Goal: Transaction & Acquisition: Purchase product/service

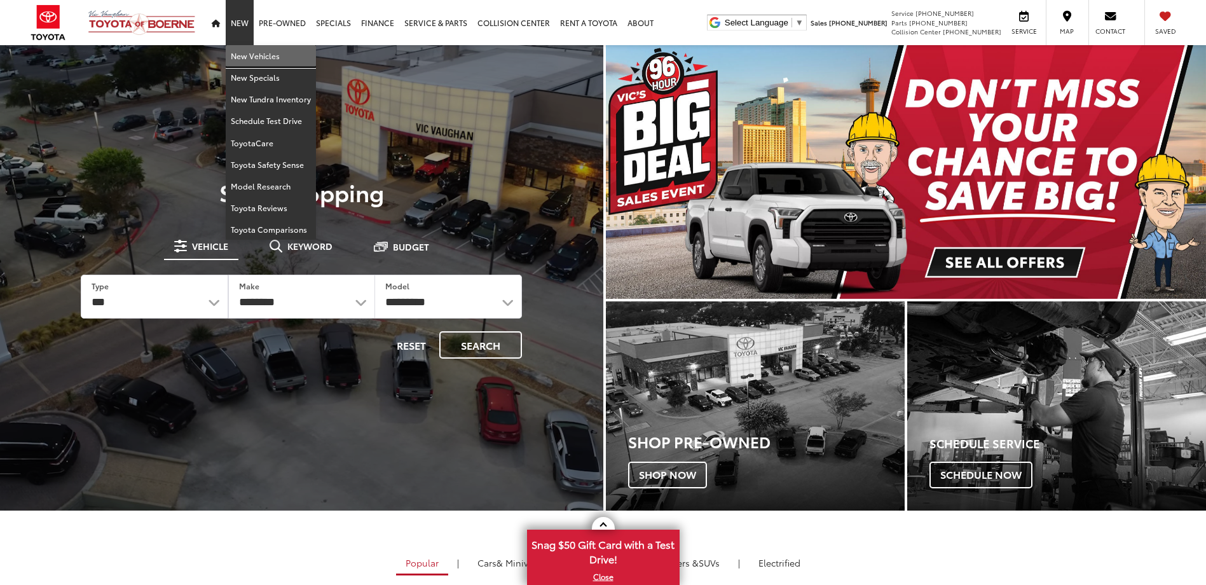
click at [241, 51] on link "New Vehicles" at bounding box center [271, 56] width 90 height 22
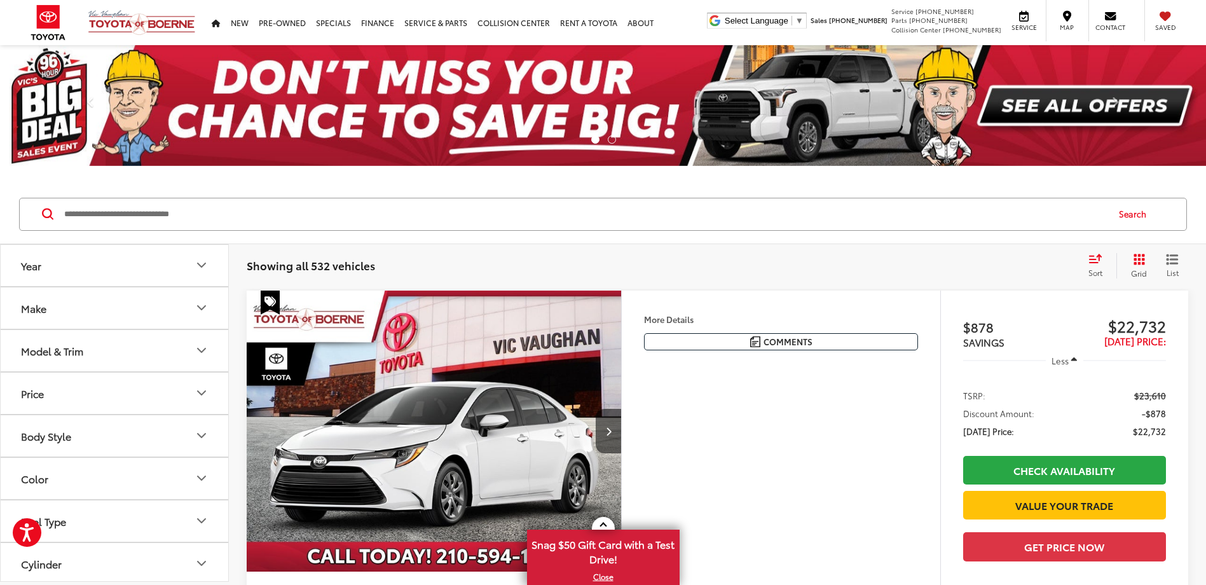
click at [77, 268] on button "Year" at bounding box center [115, 265] width 229 height 41
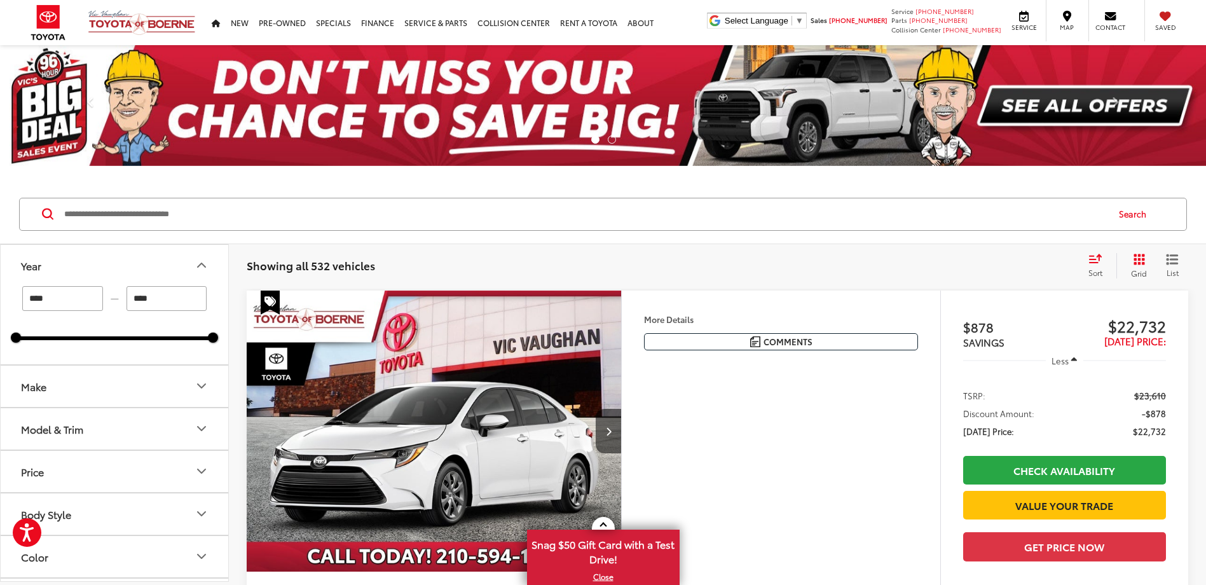
click at [172, 303] on input "****" at bounding box center [166, 298] width 81 height 25
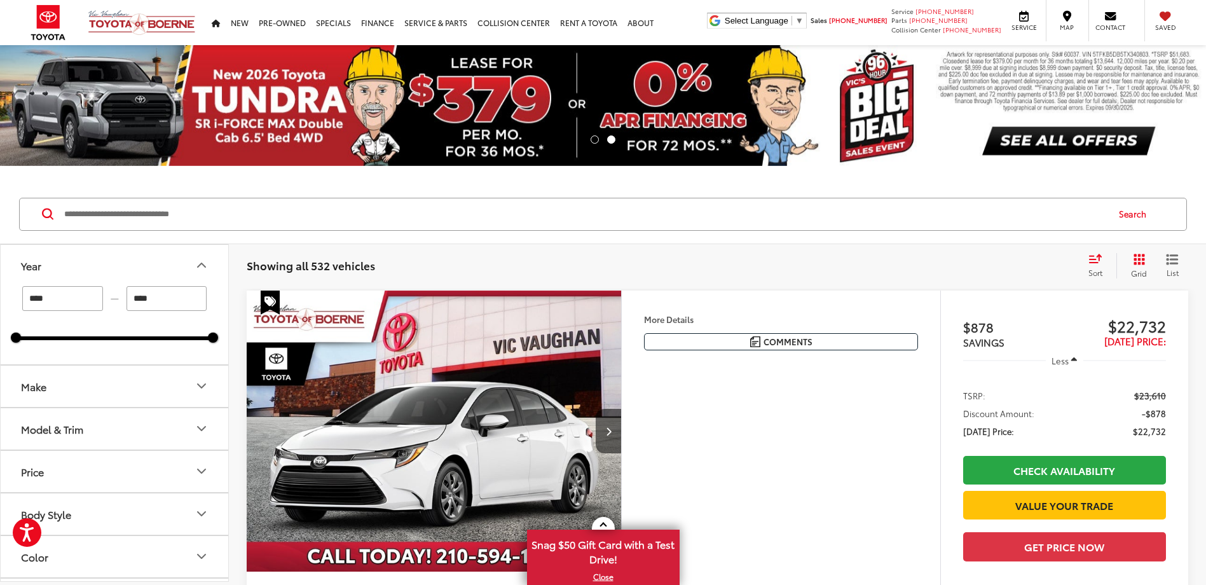
type input "****"
click at [493, 186] on div "Search" at bounding box center [603, 214] width 1206 height 59
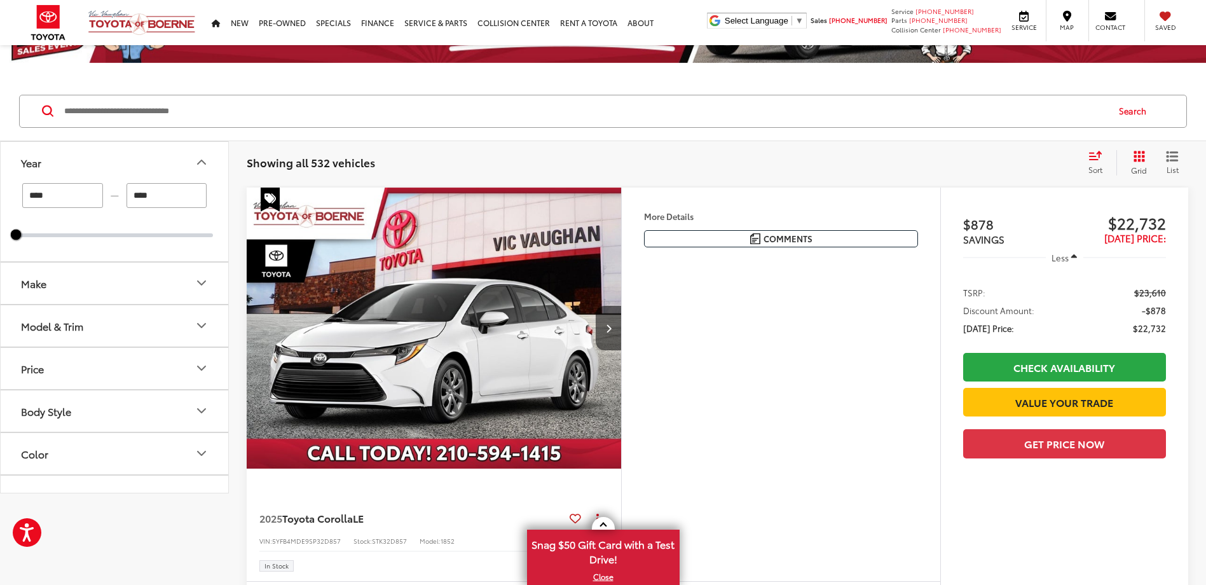
scroll to position [127, 0]
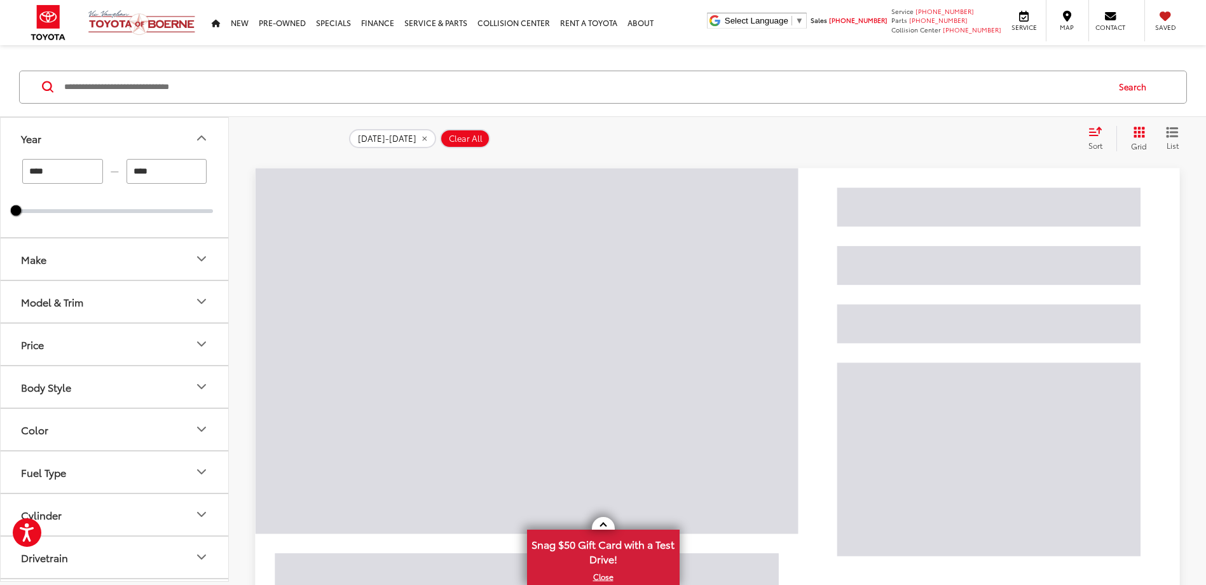
click at [81, 250] on button "Make" at bounding box center [115, 258] width 229 height 41
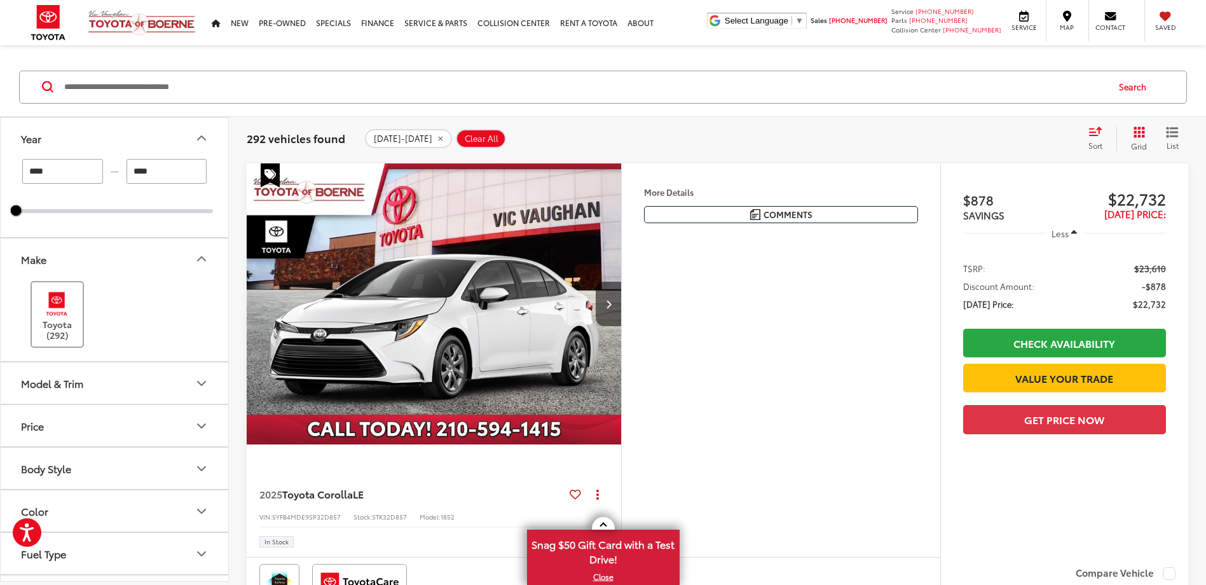
click at [39, 310] on img at bounding box center [56, 304] width 35 height 30
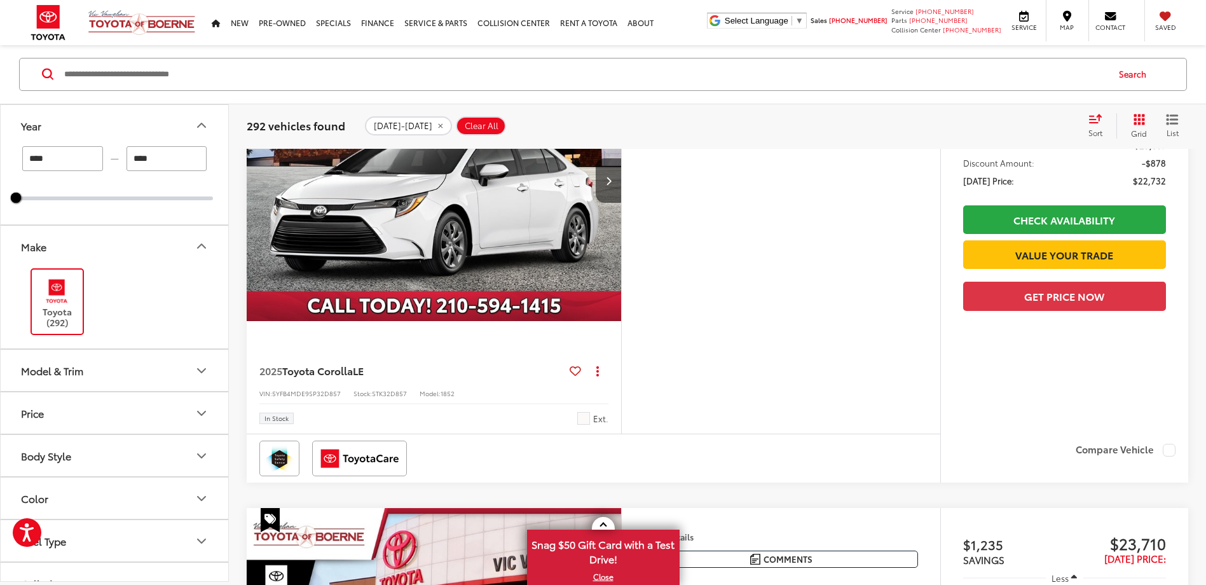
scroll to position [254, 0]
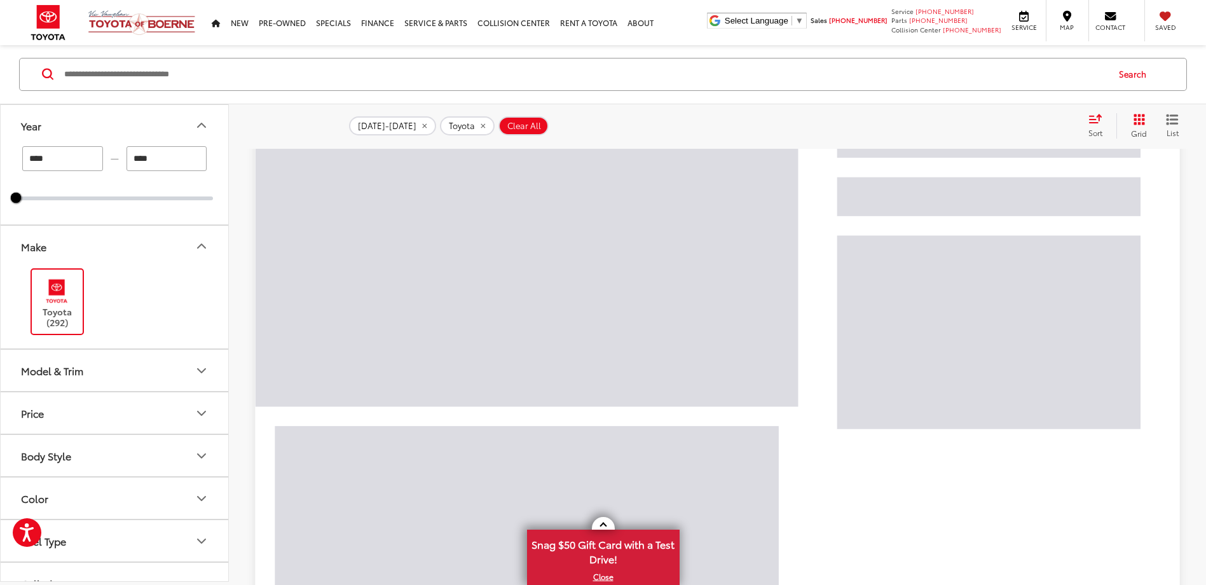
click at [107, 367] on button "Model & Trim" at bounding box center [115, 370] width 229 height 41
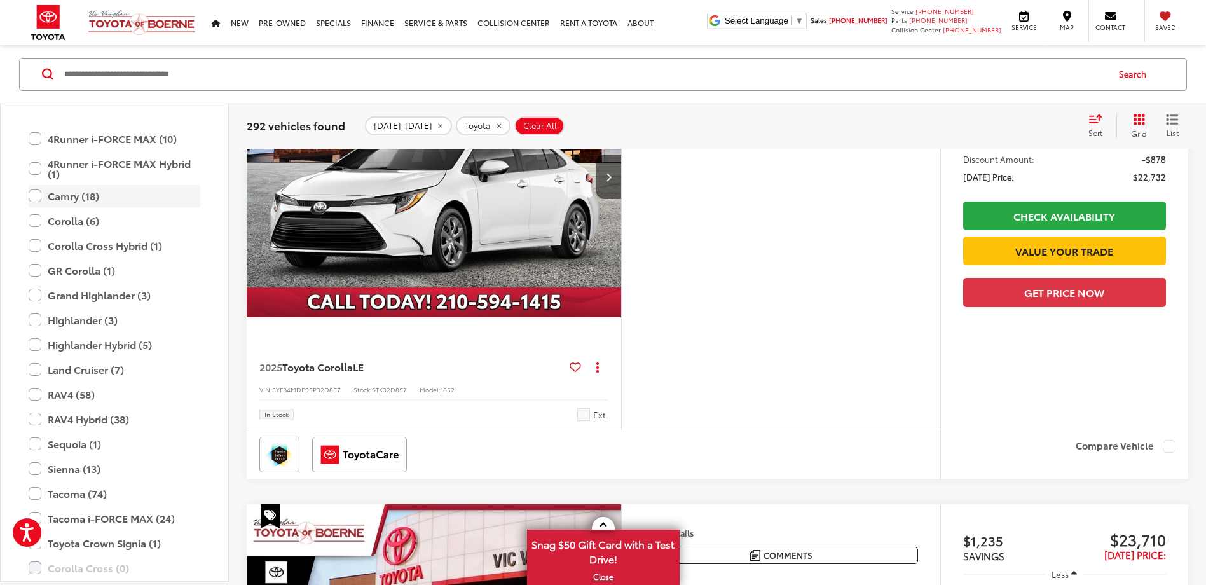
scroll to position [374, 0]
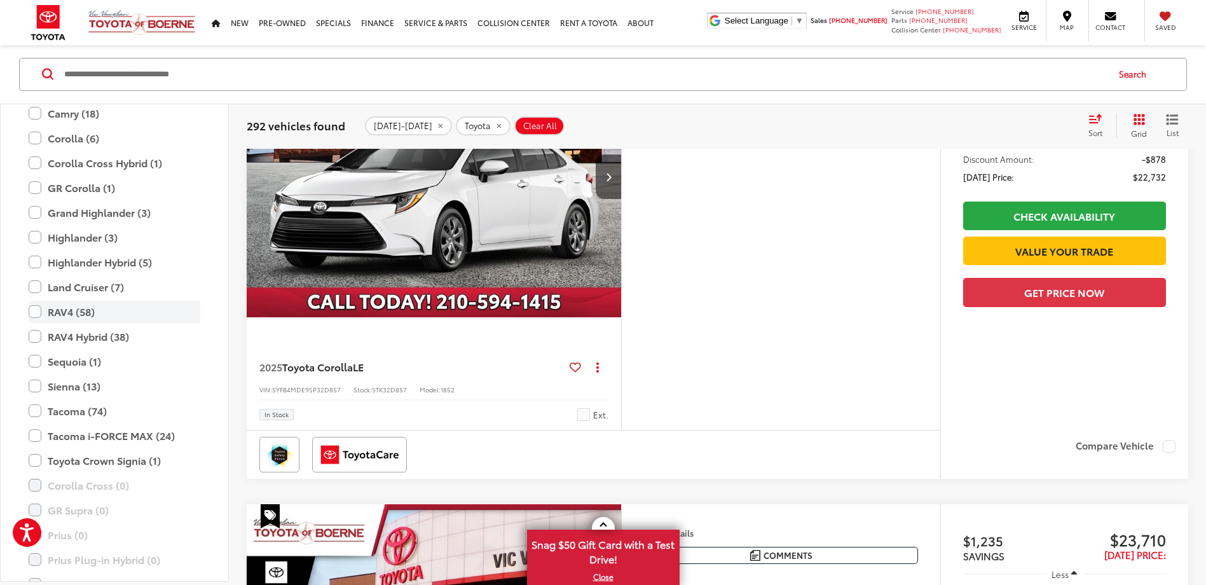
click at [34, 310] on label "RAV4 (58)" at bounding box center [115, 312] width 172 height 22
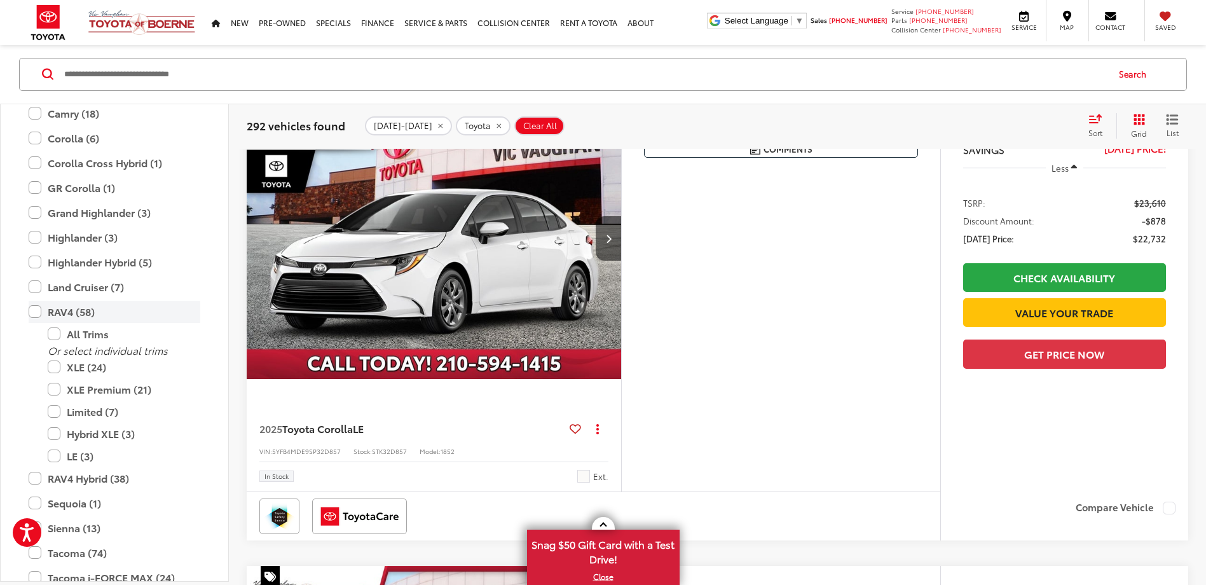
scroll to position [140, 0]
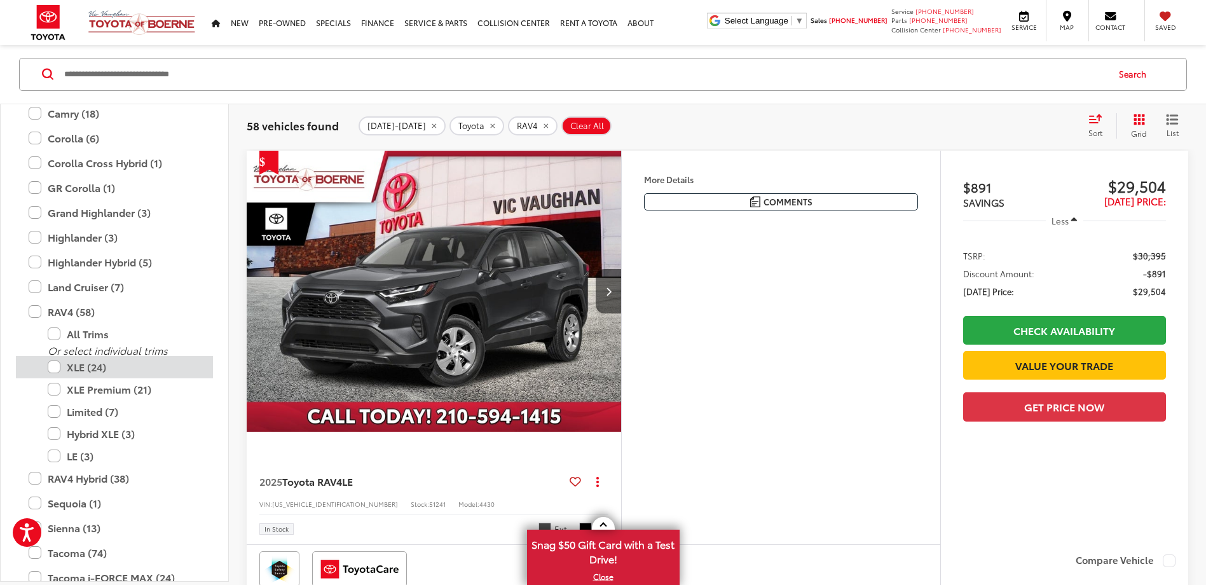
click at [56, 365] on label "XLE (24)" at bounding box center [124, 367] width 153 height 22
click at [53, 386] on label "XLE Premium (21)" at bounding box center [124, 389] width 153 height 22
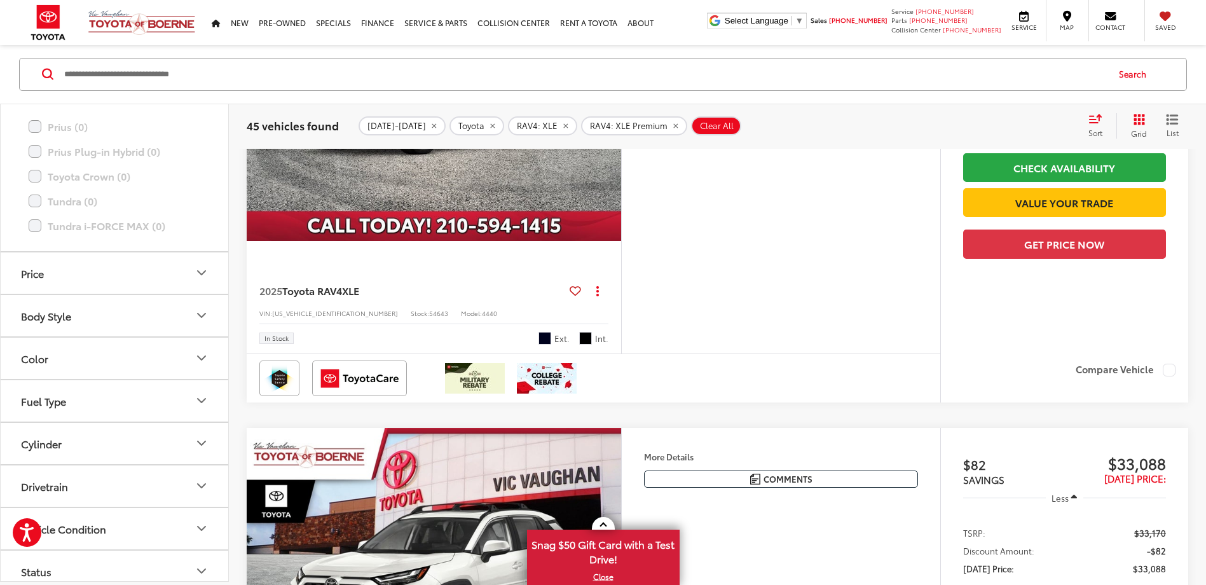
scroll to position [804, 0]
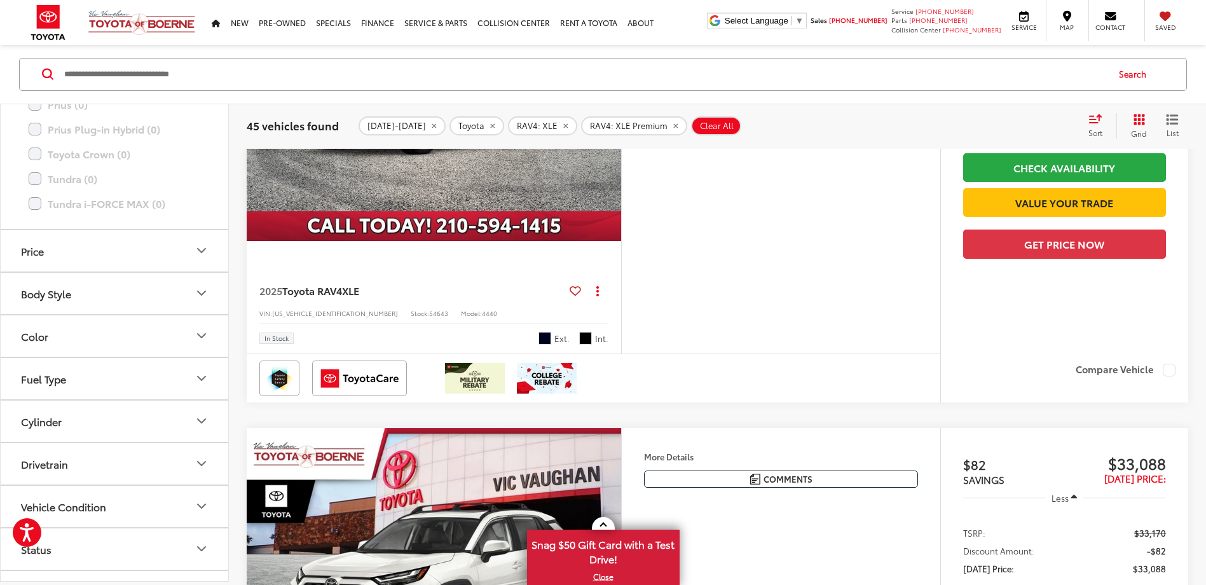
click at [88, 332] on button "Color" at bounding box center [115, 335] width 229 height 41
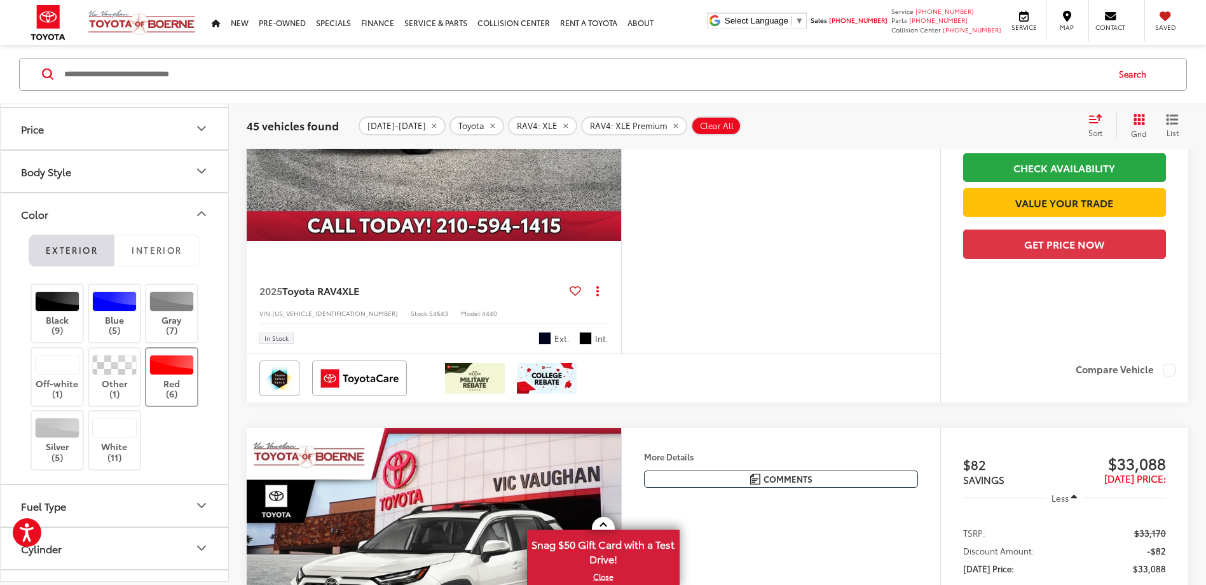
scroll to position [931, 0]
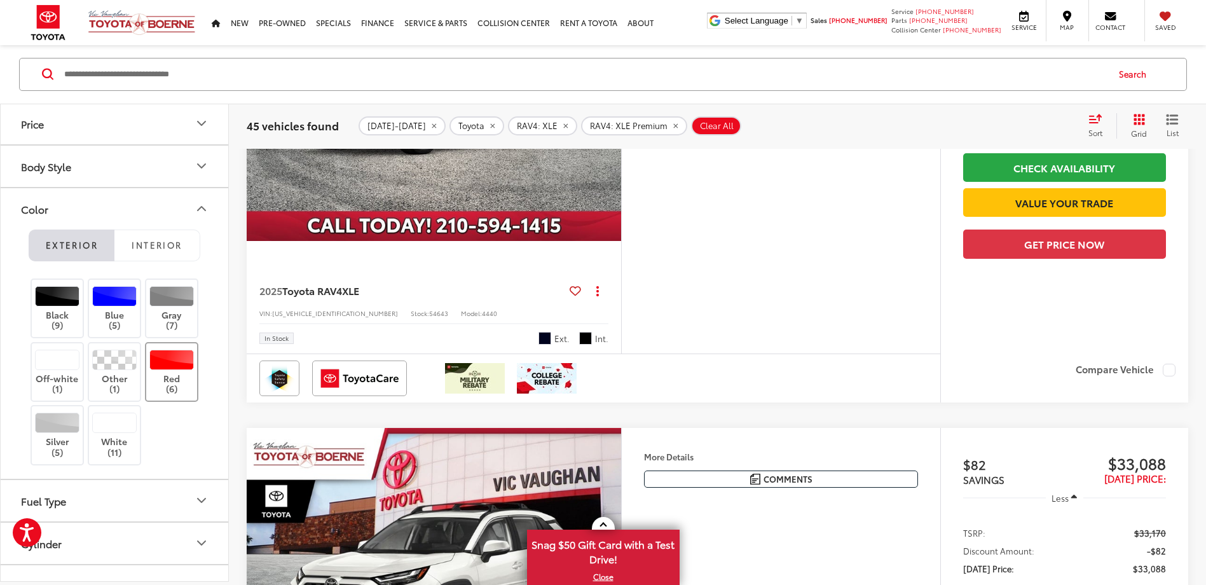
click at [168, 362] on div at bounding box center [171, 360] width 45 height 20
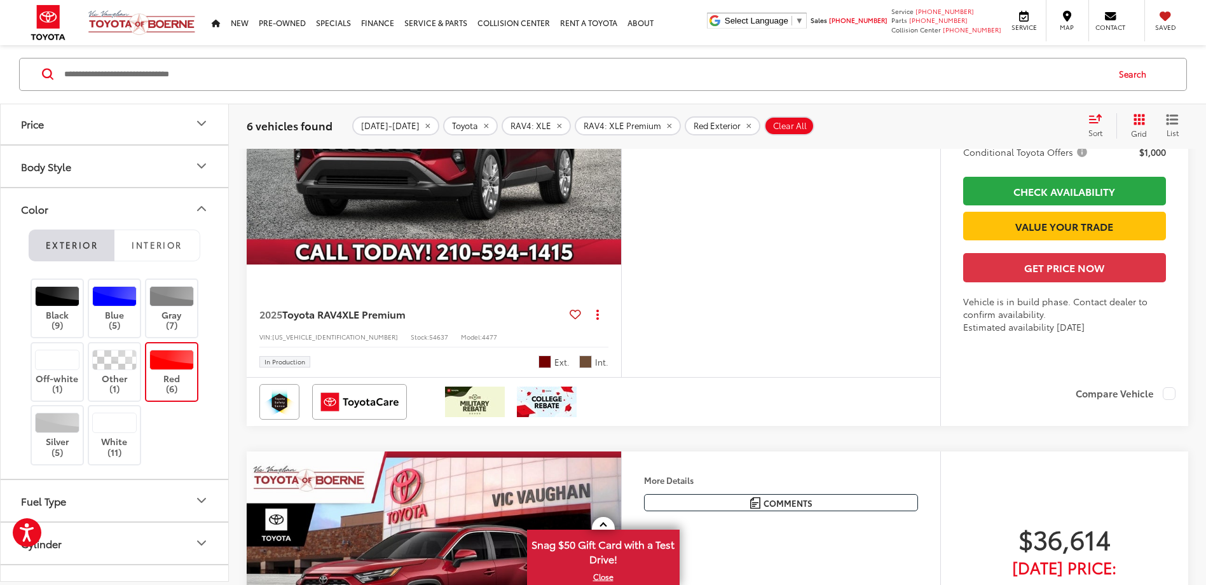
scroll to position [1665, 0]
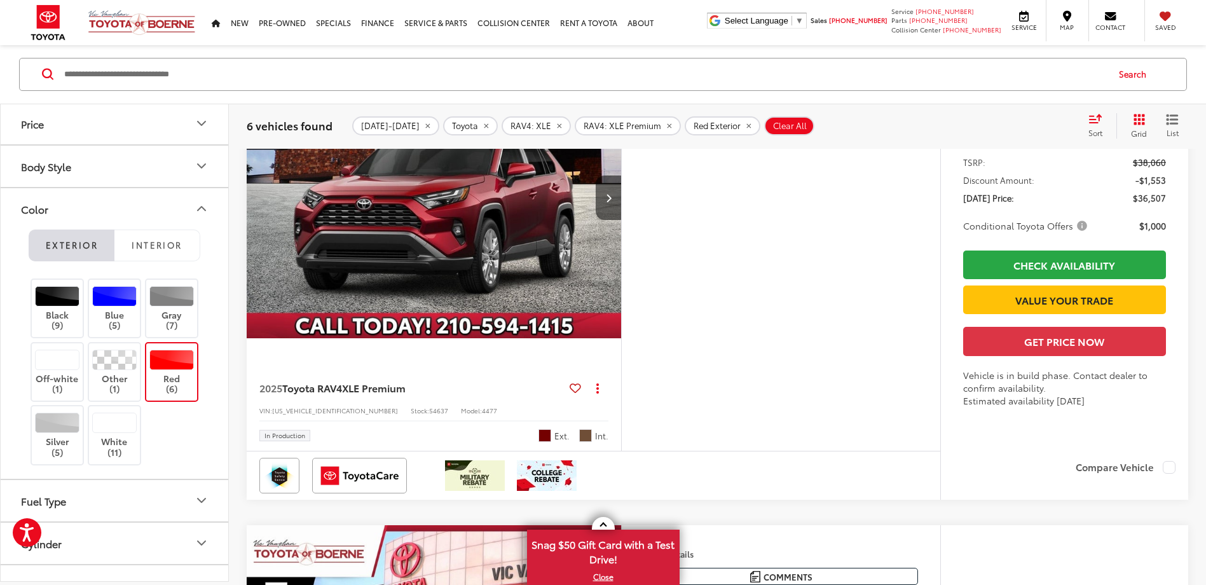
click at [445, 261] on img "2025 Toyota RAV4 XLE Premium 0" at bounding box center [434, 198] width 376 height 282
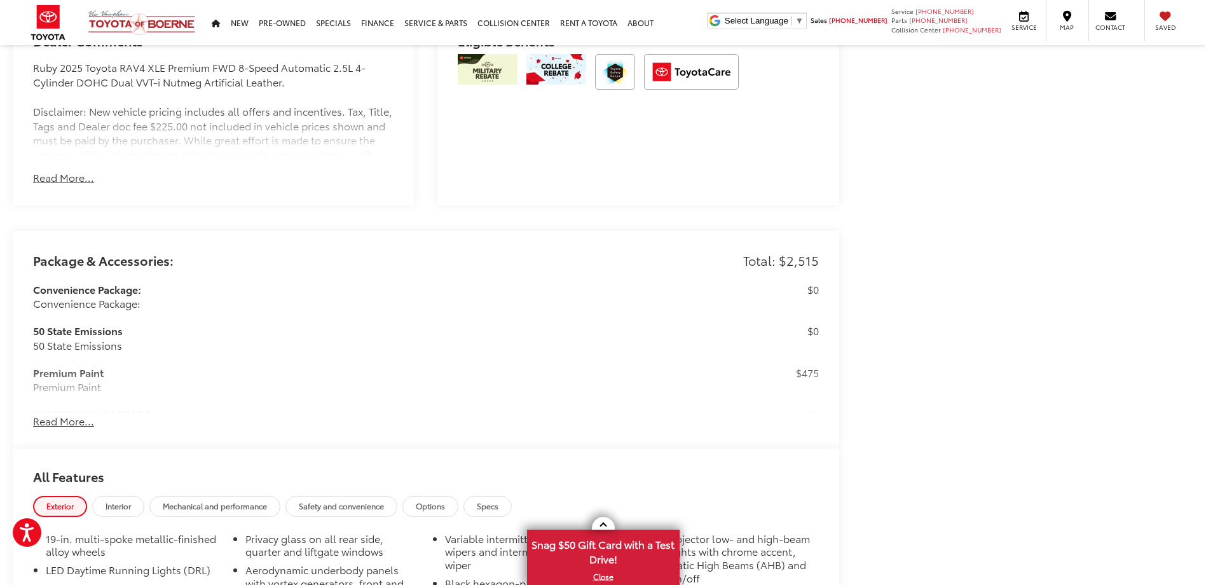
scroll to position [1017, 0]
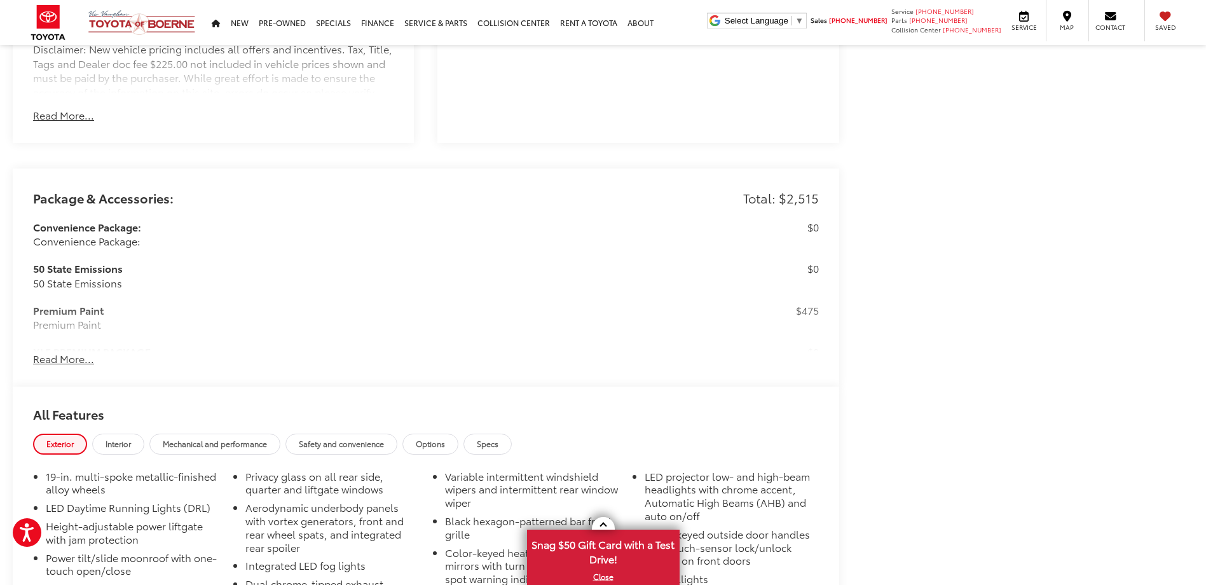
click at [53, 355] on button "Read More..." at bounding box center [63, 358] width 61 height 15
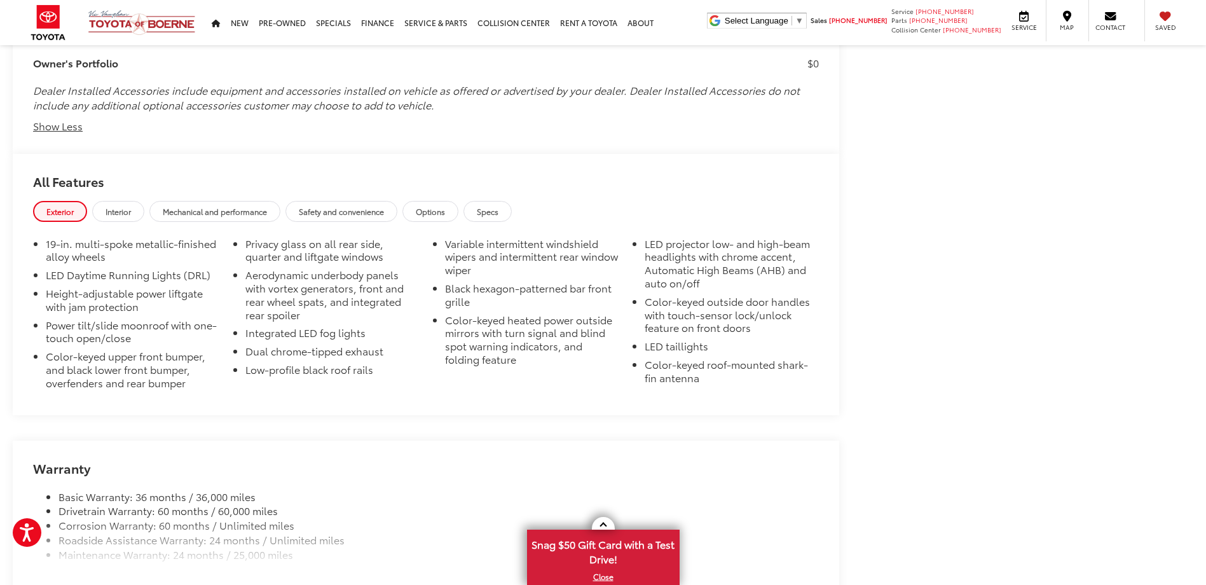
scroll to position [2123, 0]
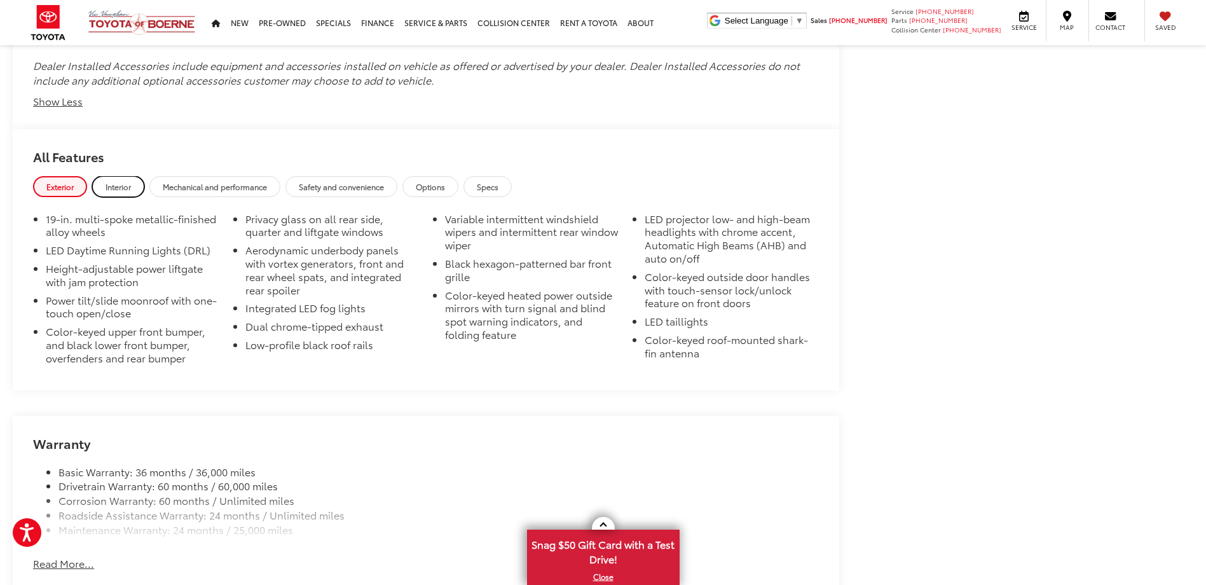
click at [118, 176] on link "Interior" at bounding box center [118, 186] width 52 height 21
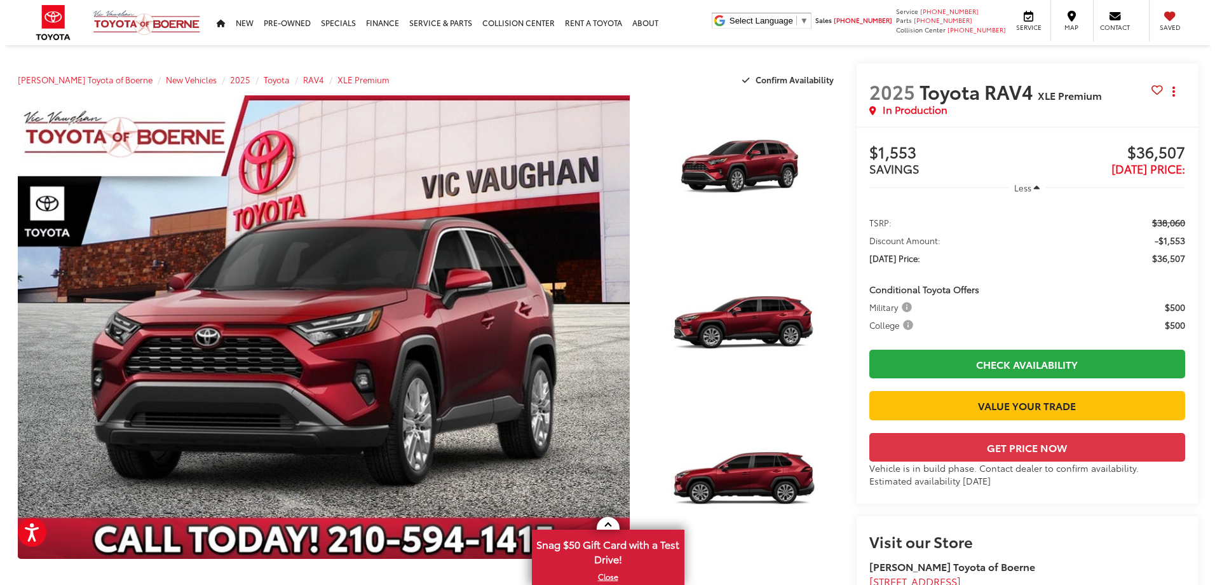
scroll to position [0, 0]
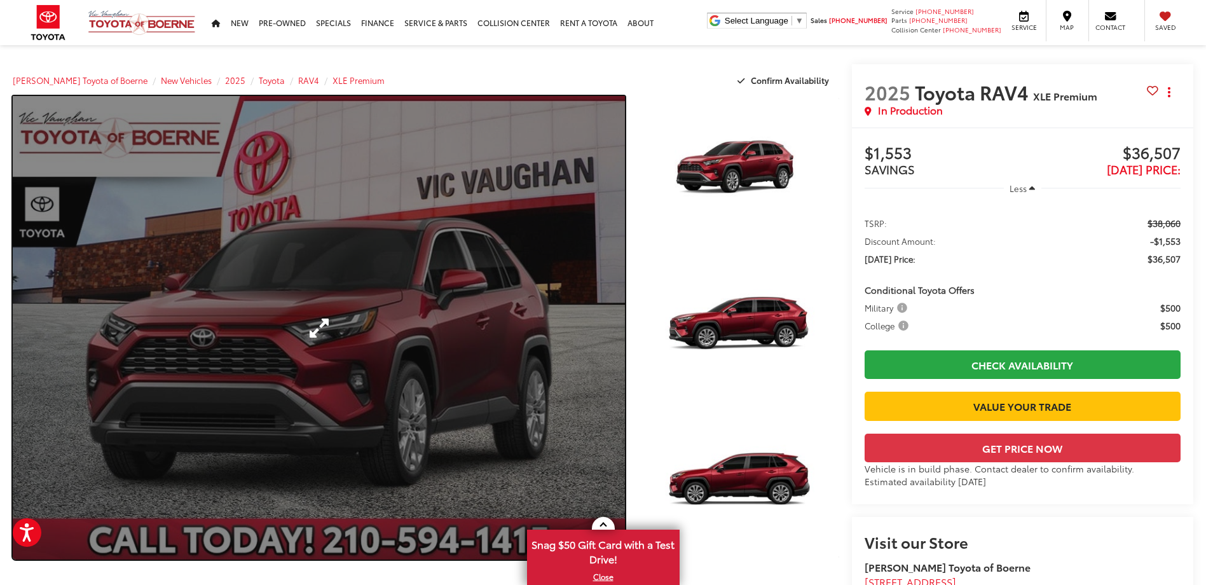
click at [482, 336] on link "Expand Photo 0" at bounding box center [319, 327] width 612 height 463
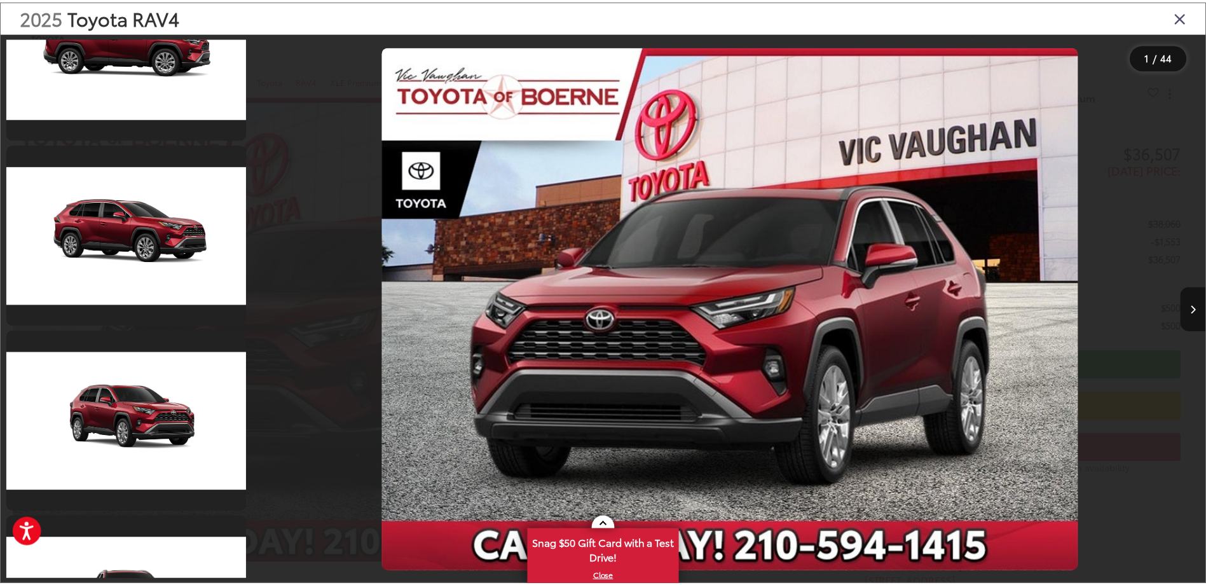
scroll to position [6419, 0]
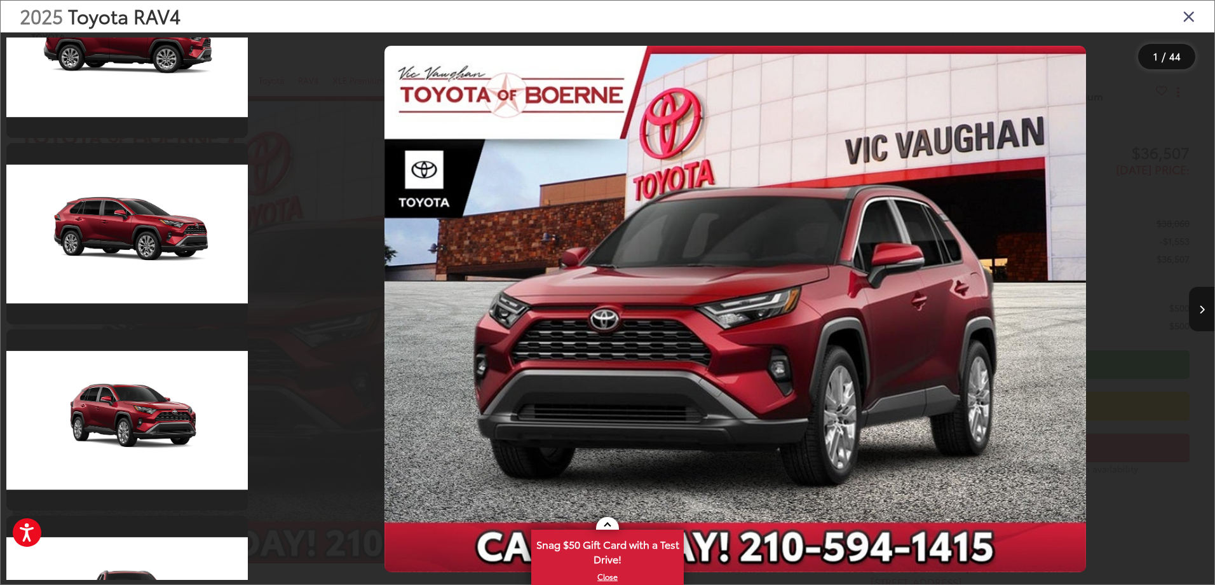
click at [1188, 11] on icon "Close gallery" at bounding box center [1189, 16] width 13 height 17
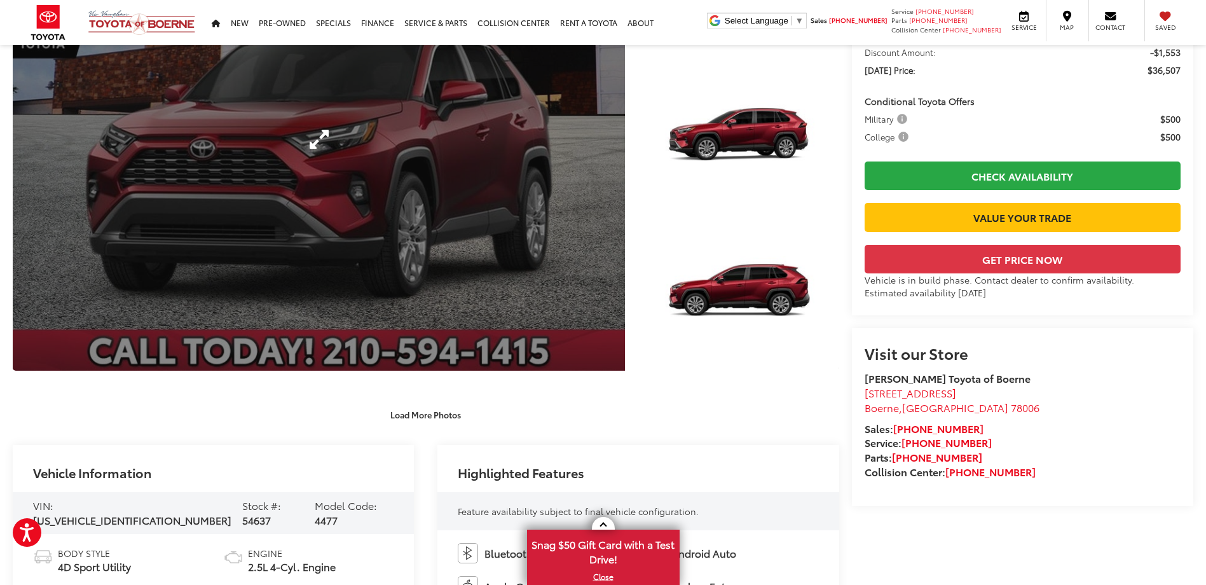
scroll to position [0, 0]
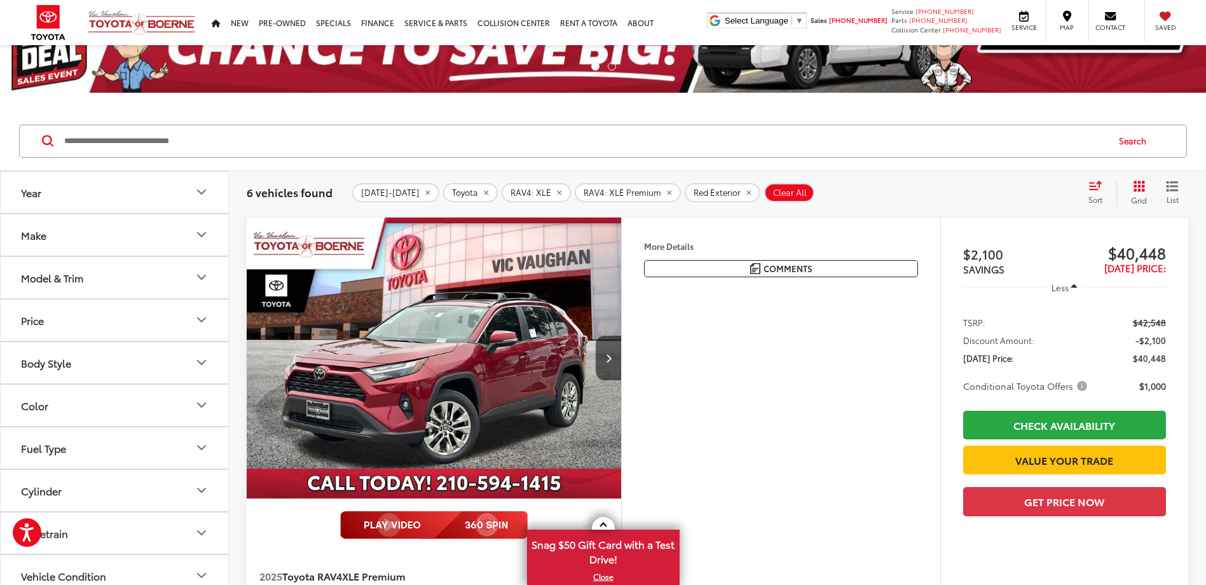
scroll to position [127, 0]
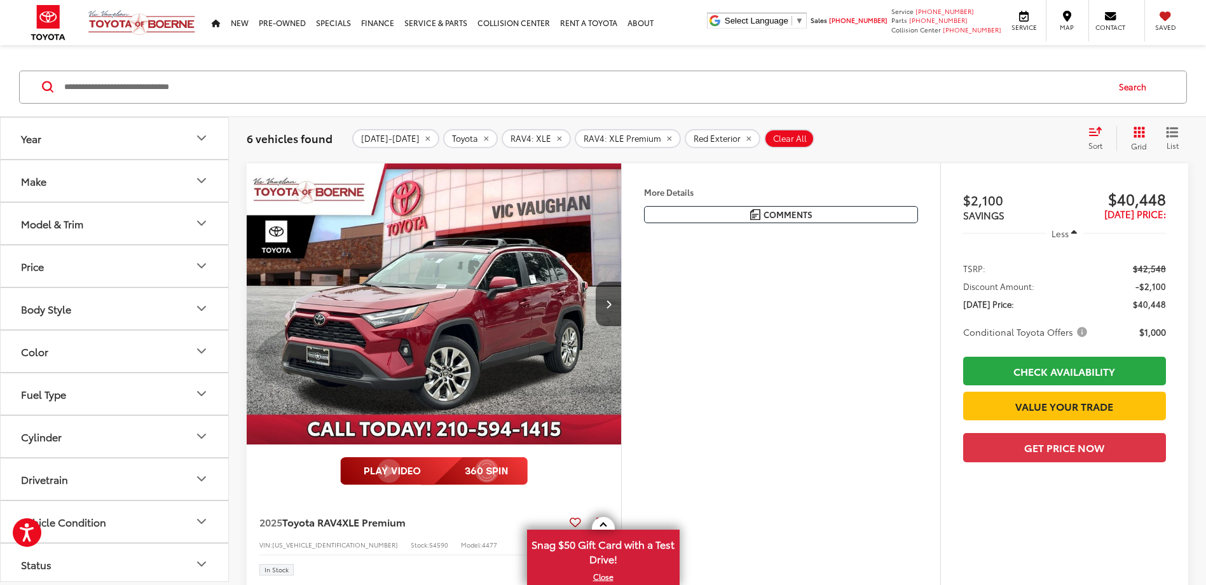
click at [461, 312] on img "2025 Toyota RAV4 XLE Premium 0" at bounding box center [434, 304] width 376 height 282
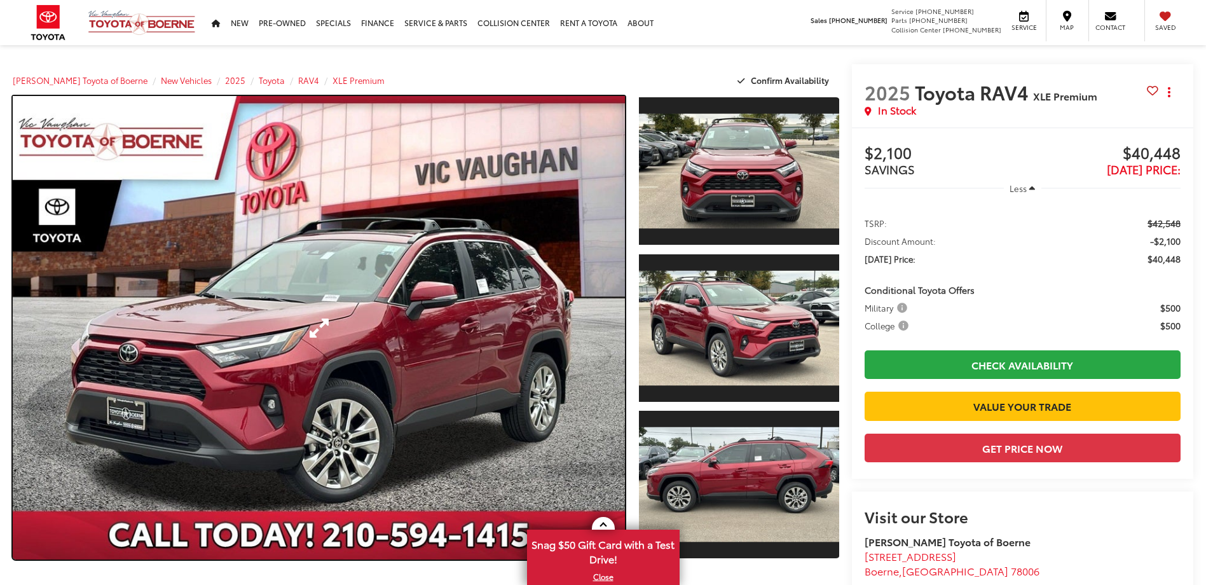
click at [461, 312] on link "Expand Photo 0" at bounding box center [319, 327] width 612 height 463
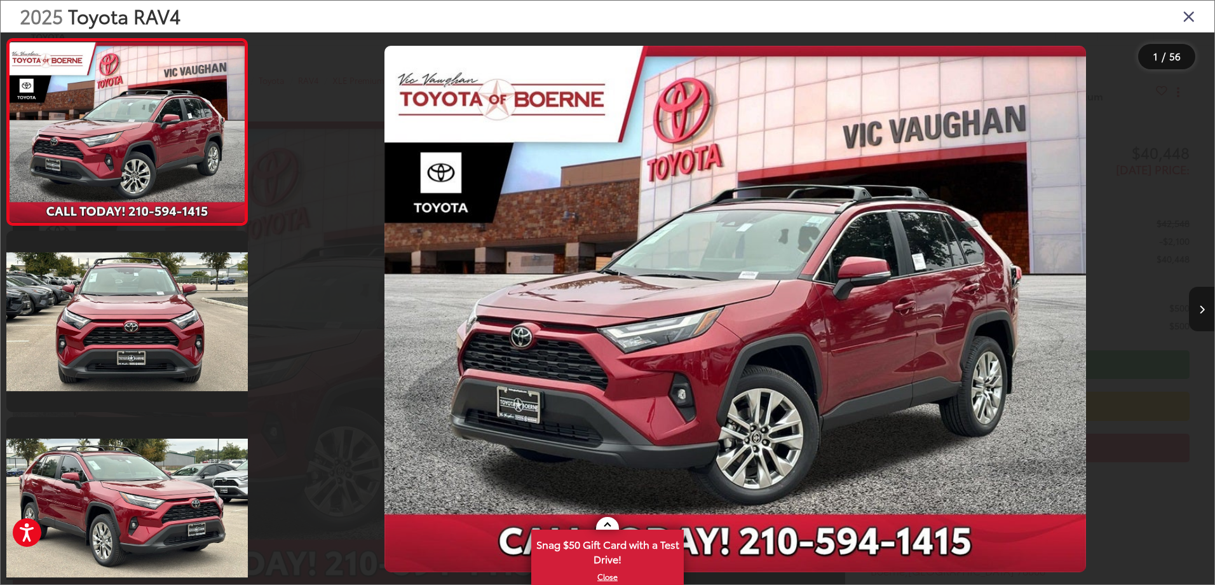
click at [1199, 308] on icon "Next image" at bounding box center [1202, 309] width 6 height 9
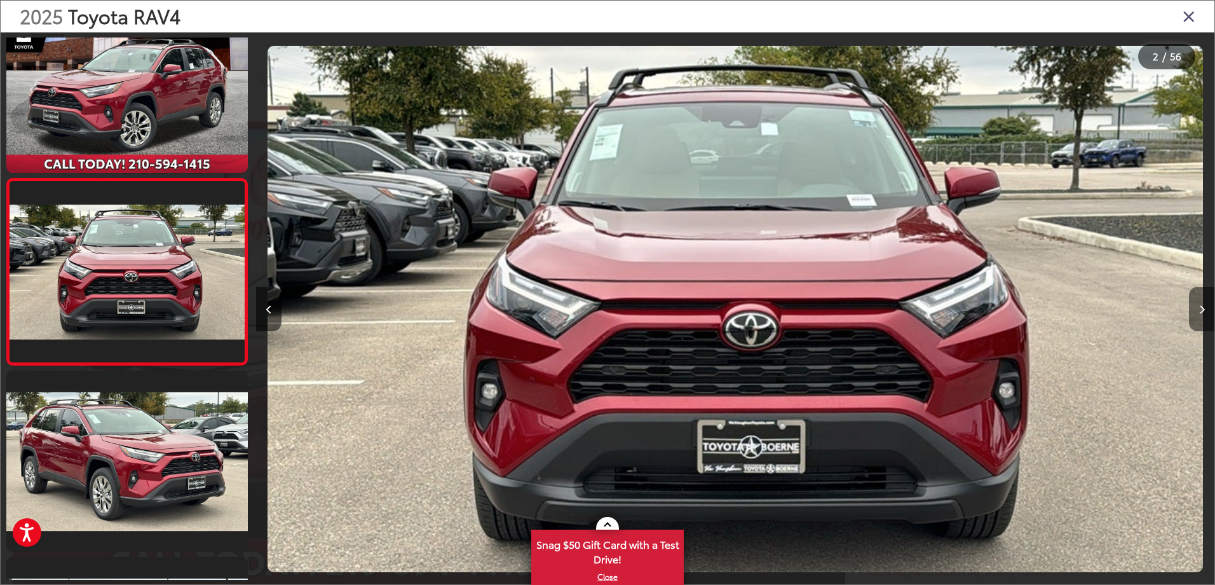
click at [1199, 308] on icon "Next image" at bounding box center [1202, 309] width 6 height 9
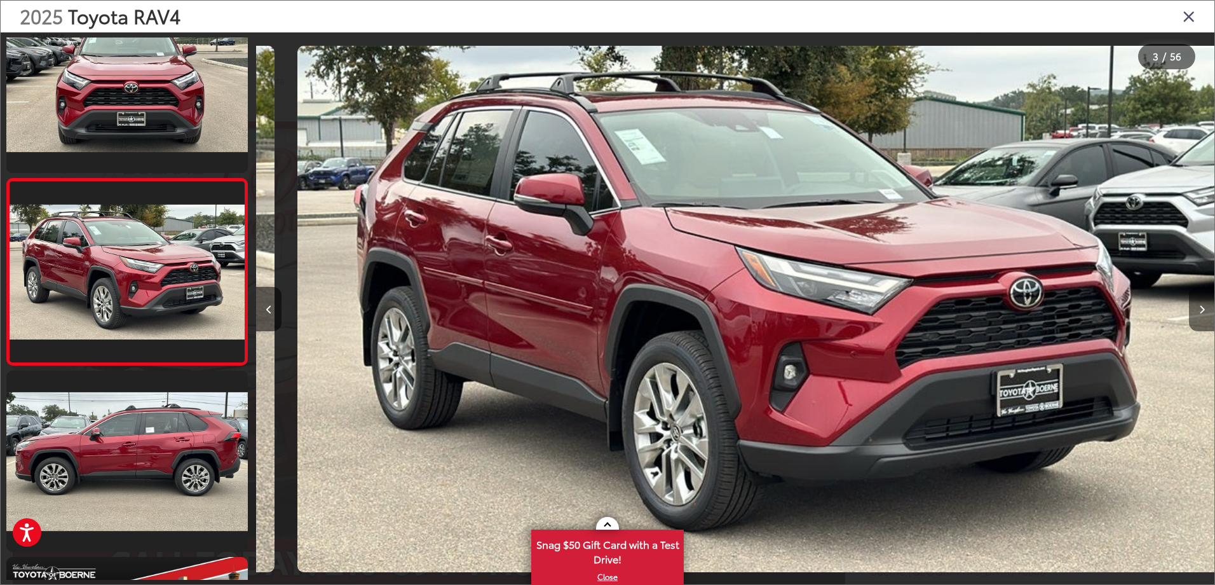
scroll to position [0, 1917]
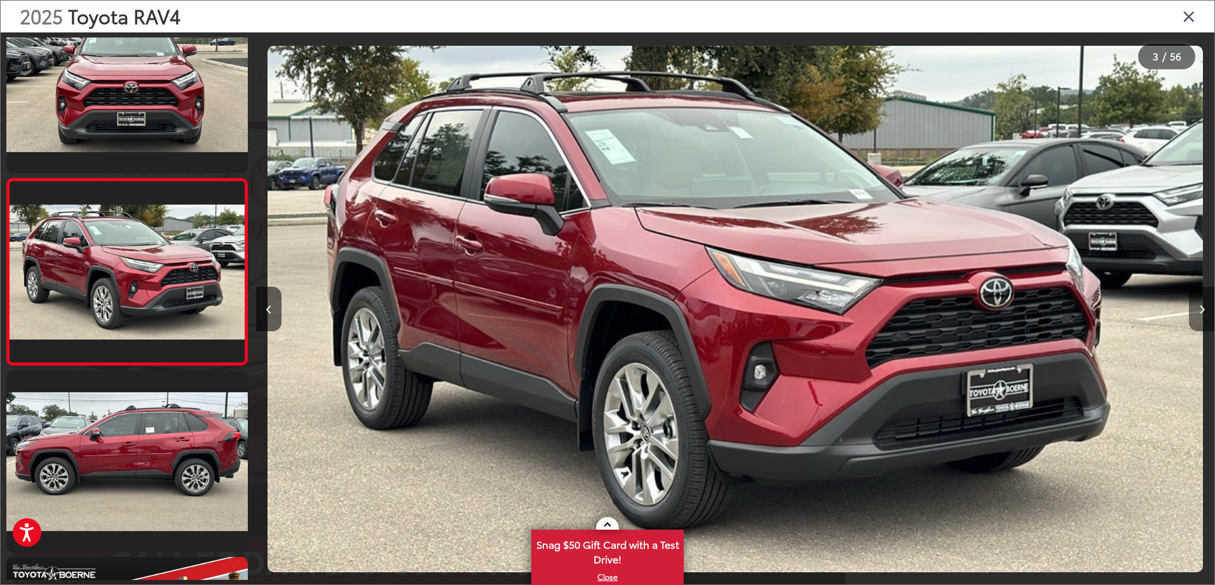
click at [1199, 308] on icon "Next image" at bounding box center [1202, 309] width 6 height 9
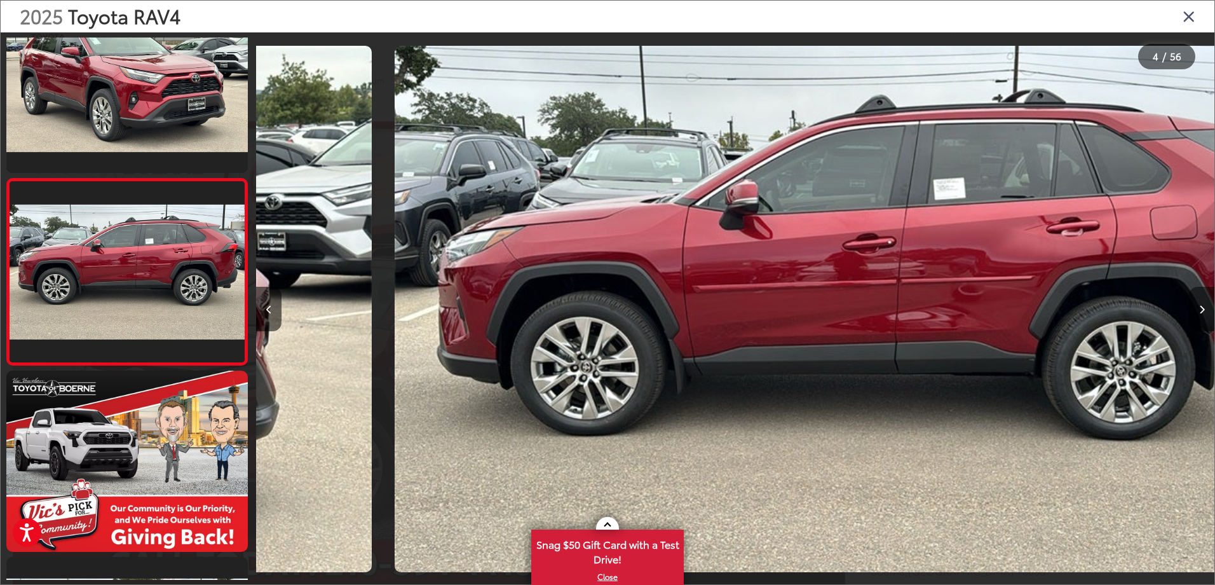
scroll to position [0, 2875]
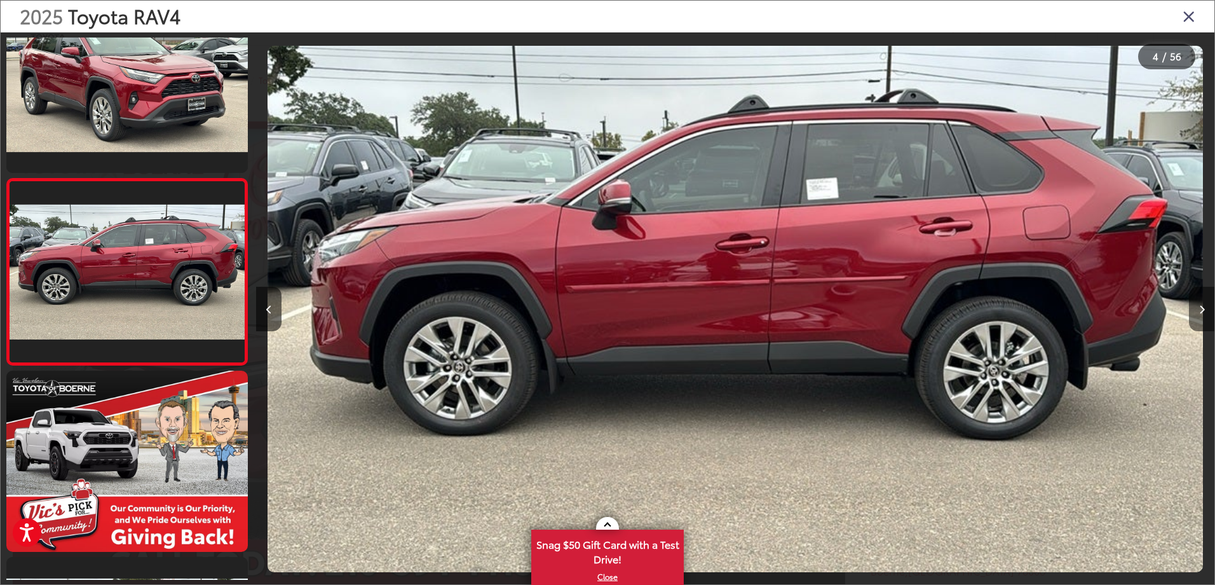
click at [1199, 308] on icon "Next image" at bounding box center [1202, 309] width 6 height 9
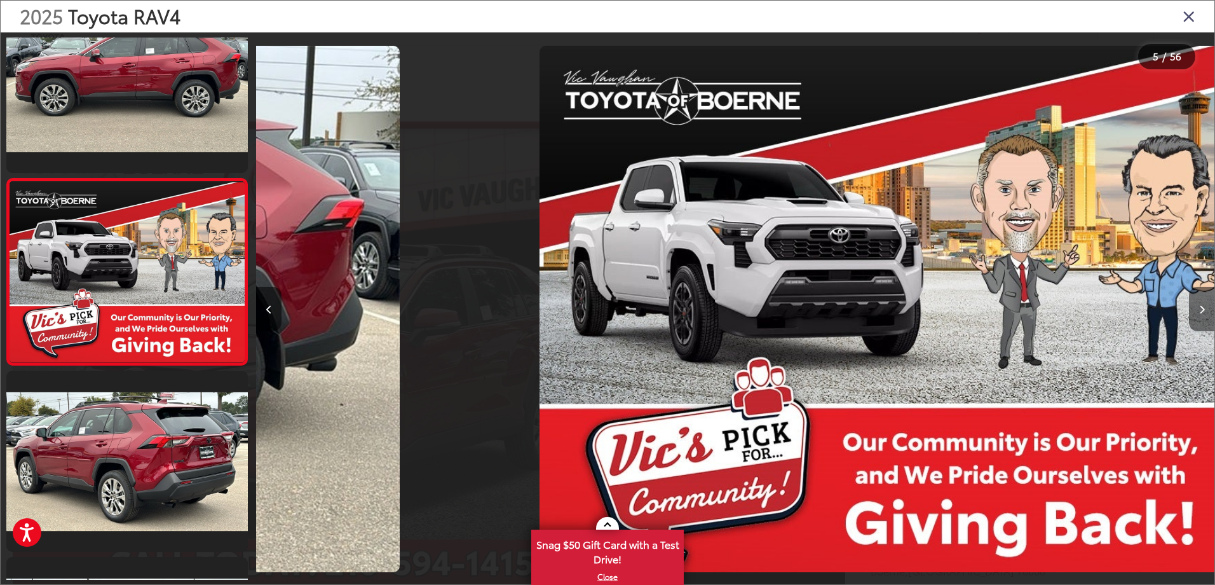
scroll to position [0, 3834]
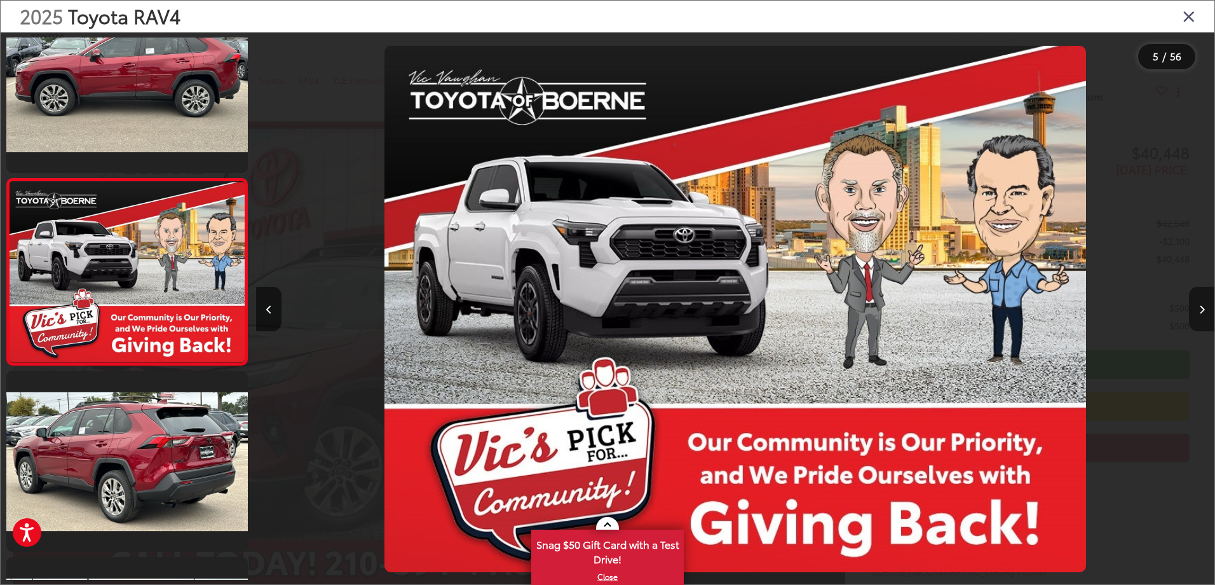
click at [1199, 308] on icon "Next image" at bounding box center [1202, 309] width 6 height 9
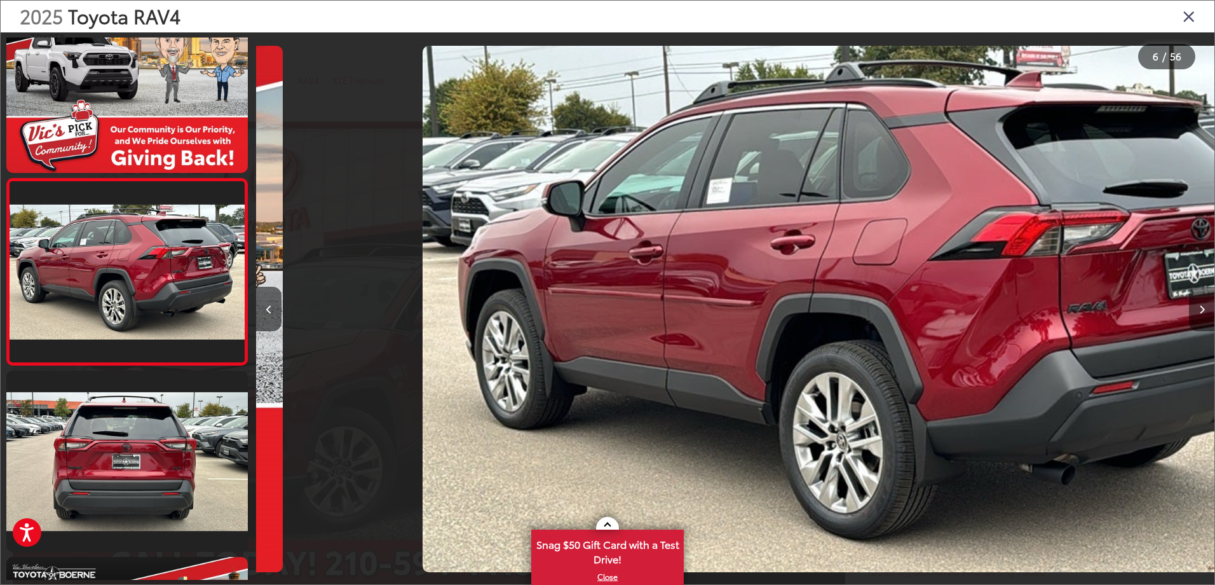
scroll to position [0, 4792]
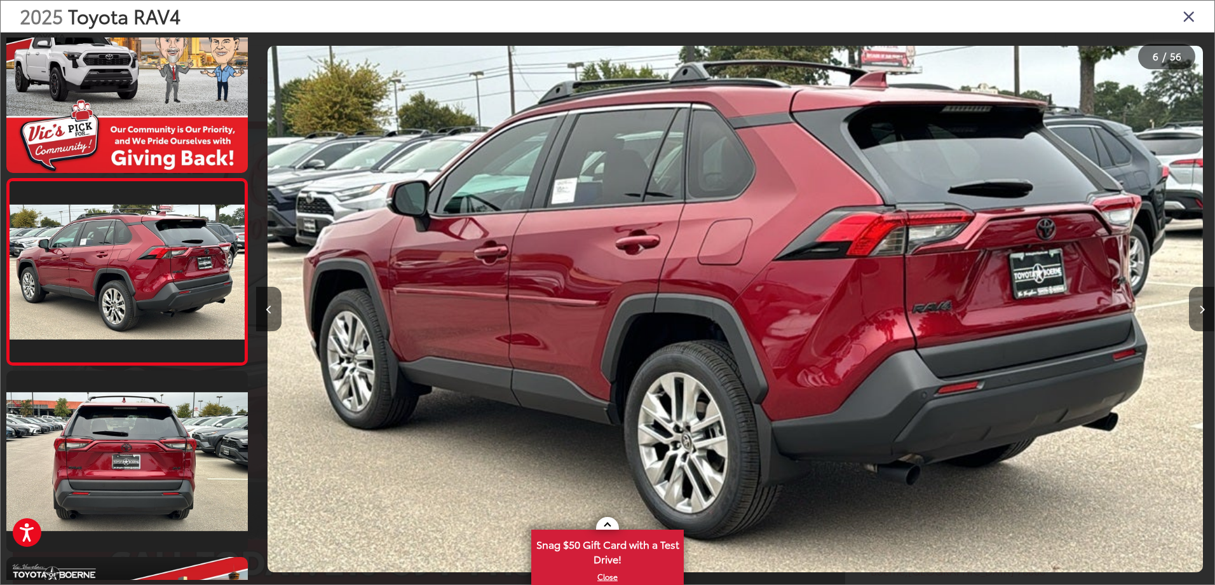
click at [1199, 308] on icon "Next image" at bounding box center [1202, 309] width 6 height 9
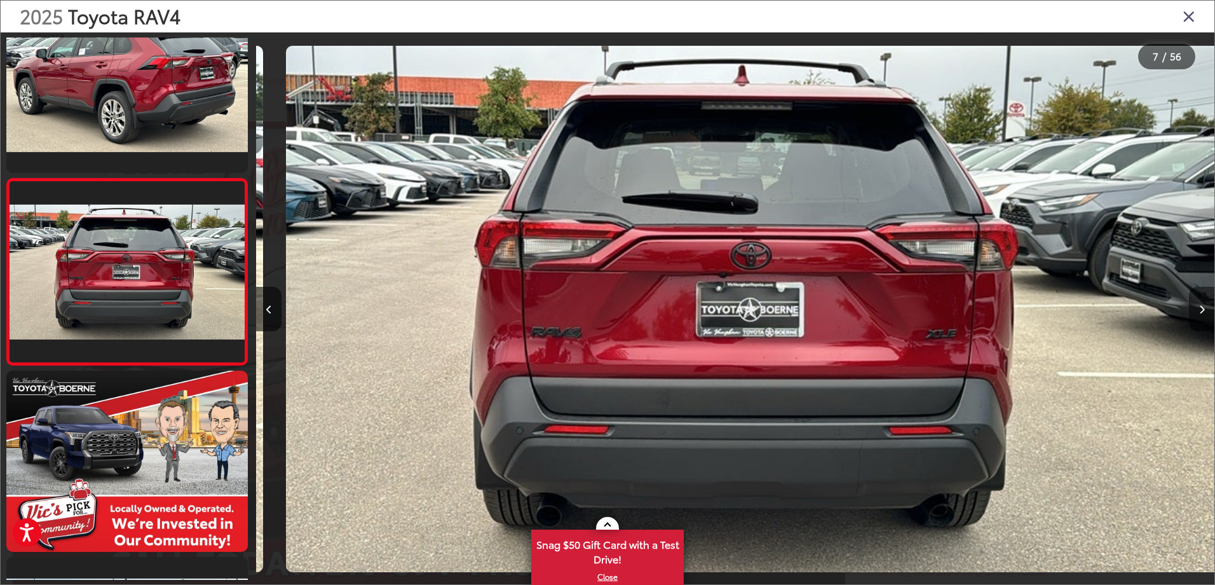
scroll to position [0, 0]
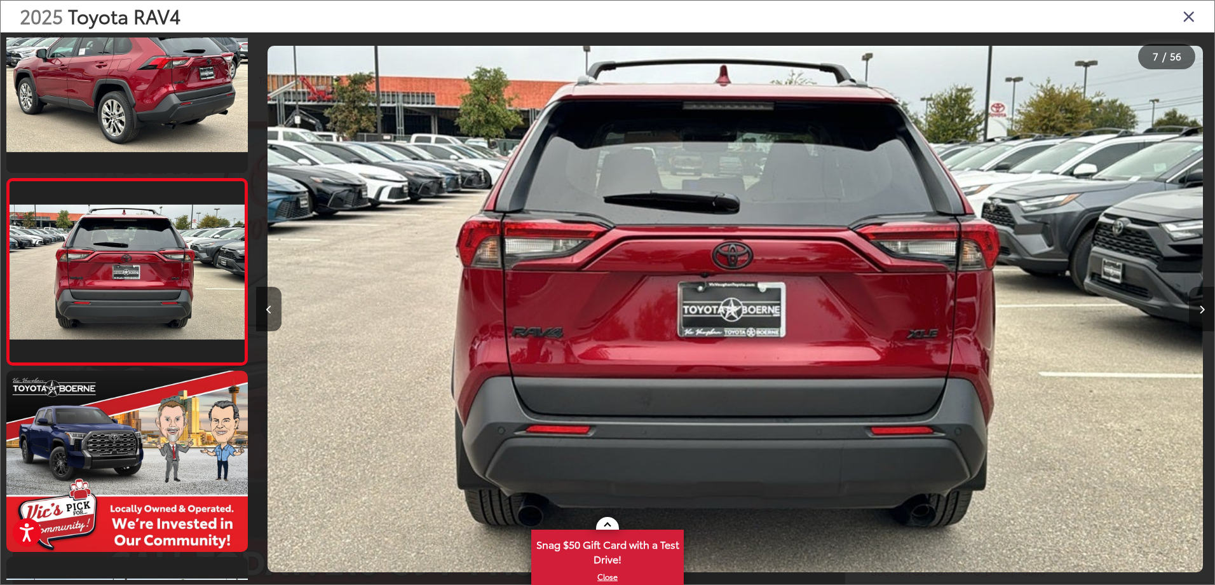
click at [1199, 308] on icon "Next image" at bounding box center [1202, 309] width 6 height 9
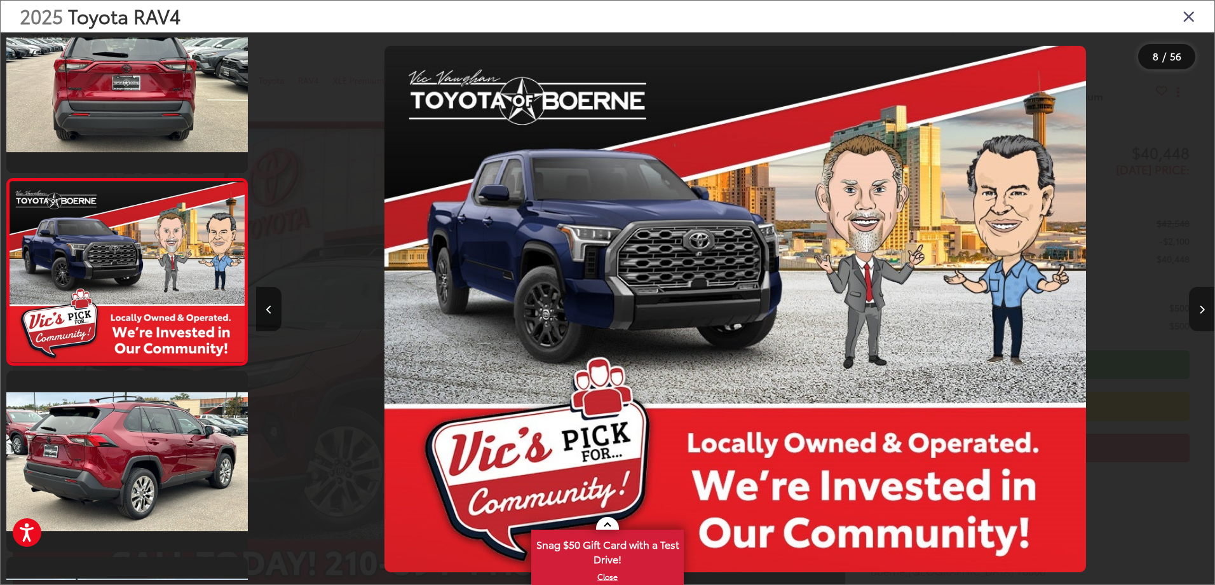
click at [1199, 308] on icon "Next image" at bounding box center [1202, 309] width 6 height 9
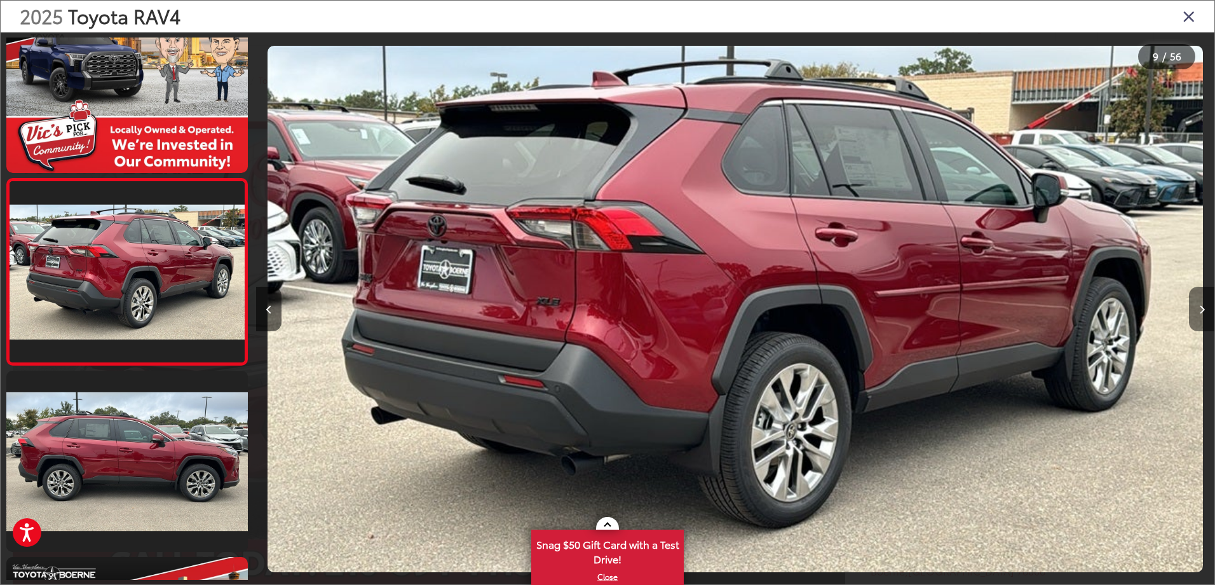
click at [1199, 308] on icon "Next image" at bounding box center [1202, 309] width 6 height 9
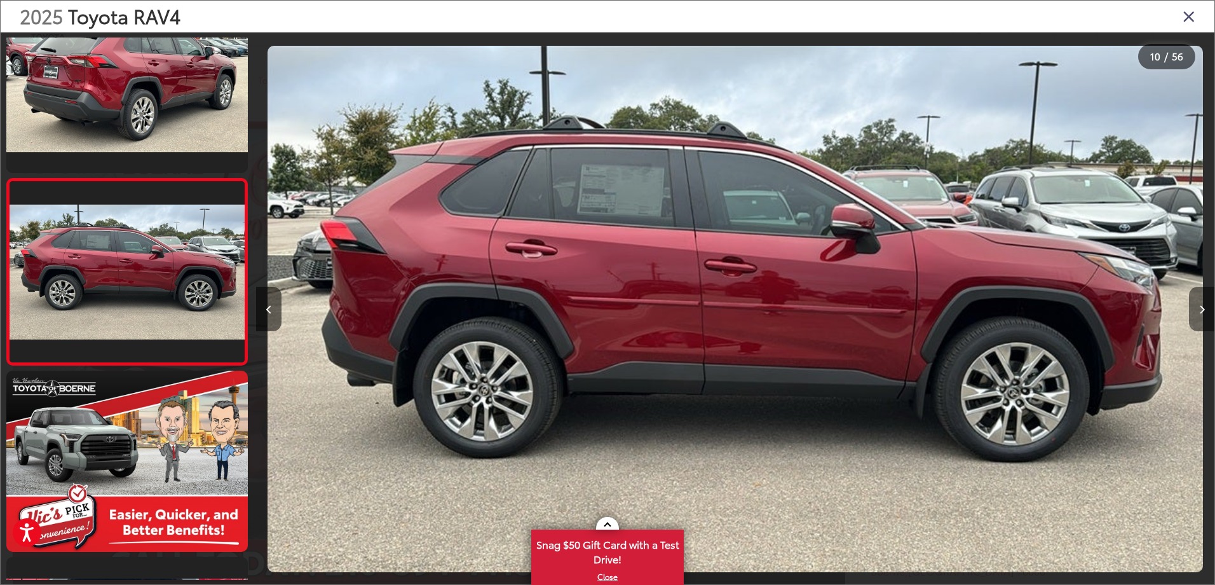
click at [1199, 308] on icon "Next image" at bounding box center [1202, 309] width 6 height 9
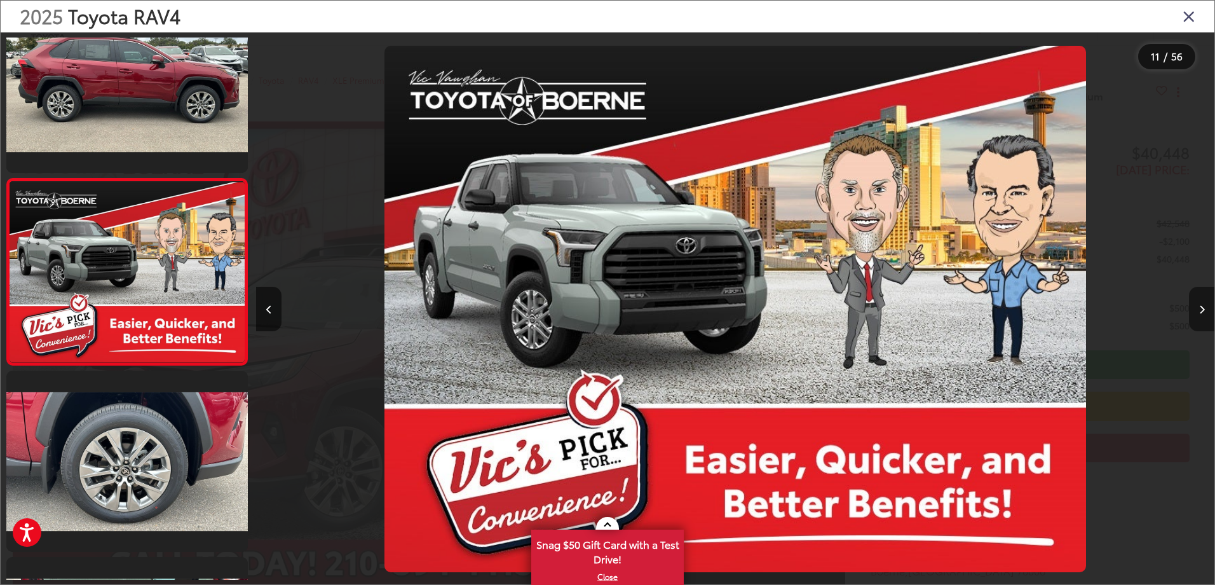
click at [1199, 308] on icon "Next image" at bounding box center [1202, 309] width 6 height 9
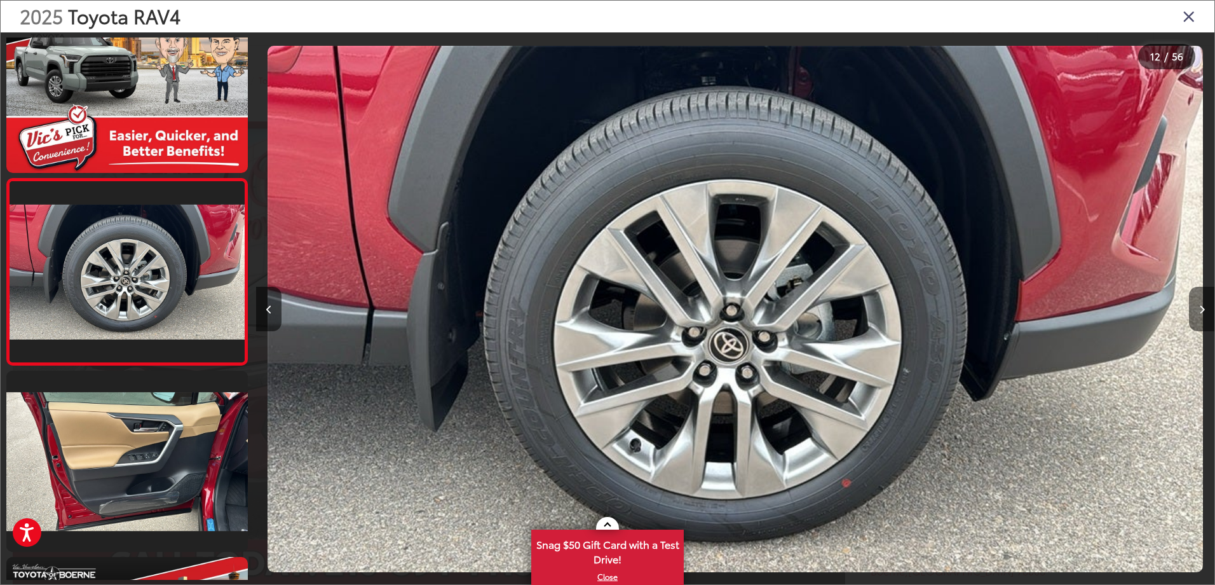
click at [1199, 308] on icon "Next image" at bounding box center [1202, 309] width 6 height 9
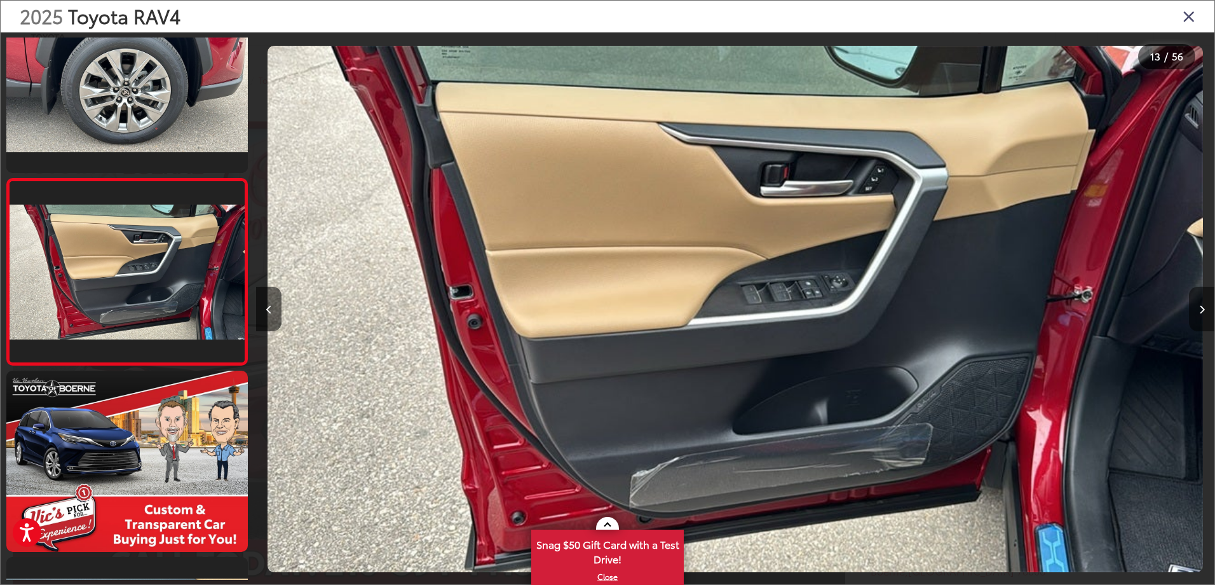
click at [1199, 308] on icon "Next image" at bounding box center [1202, 309] width 6 height 9
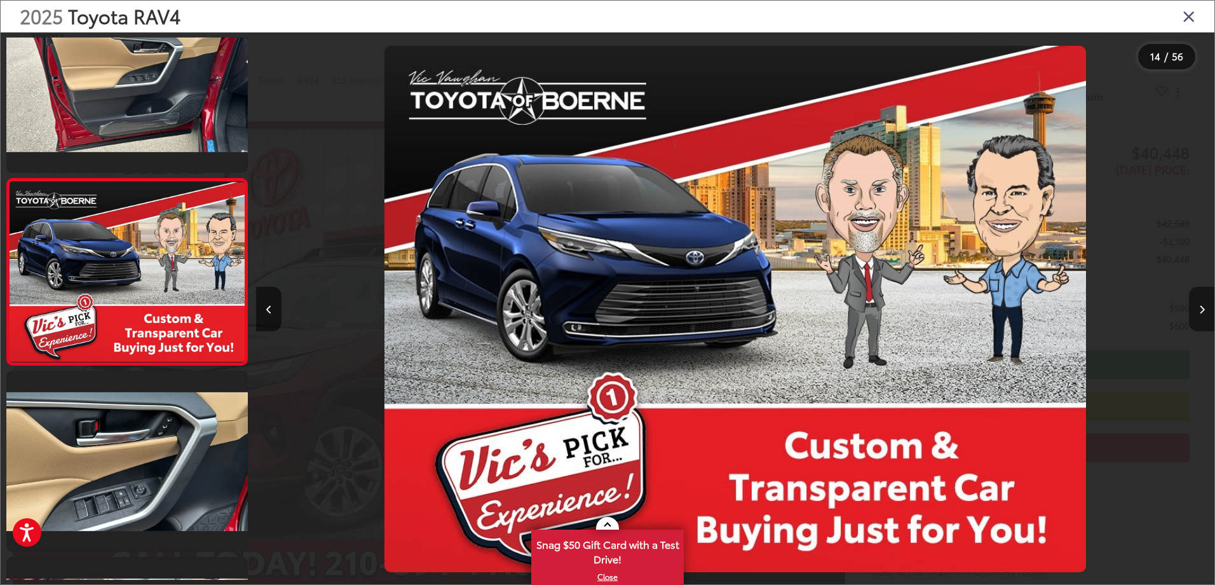
click at [1199, 308] on icon "Next image" at bounding box center [1202, 309] width 6 height 9
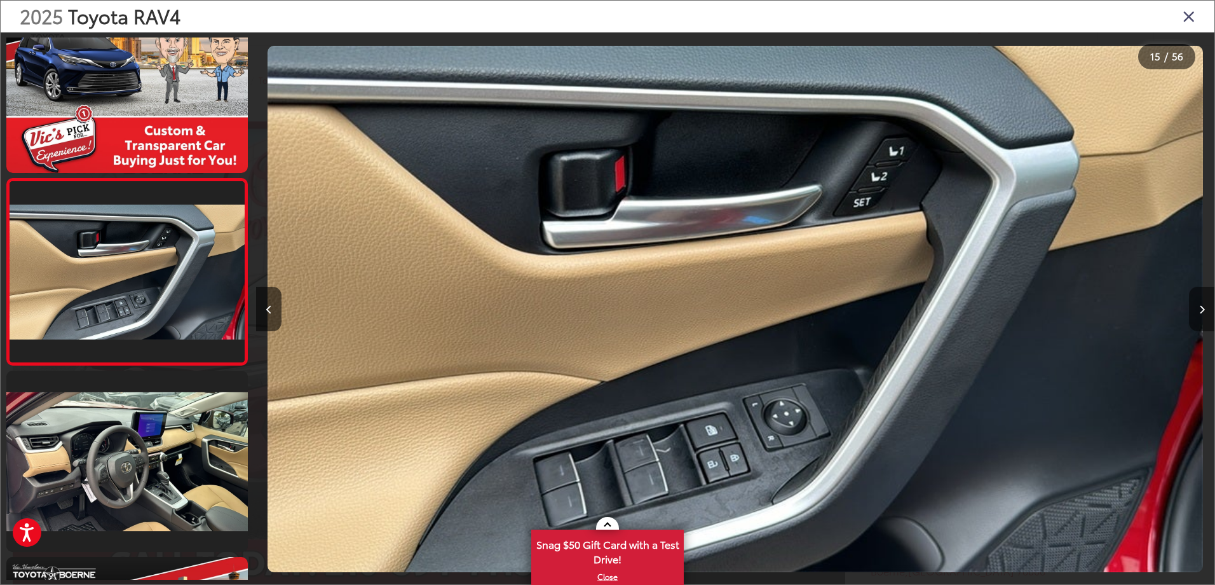
click at [1199, 308] on icon "Next image" at bounding box center [1202, 309] width 6 height 9
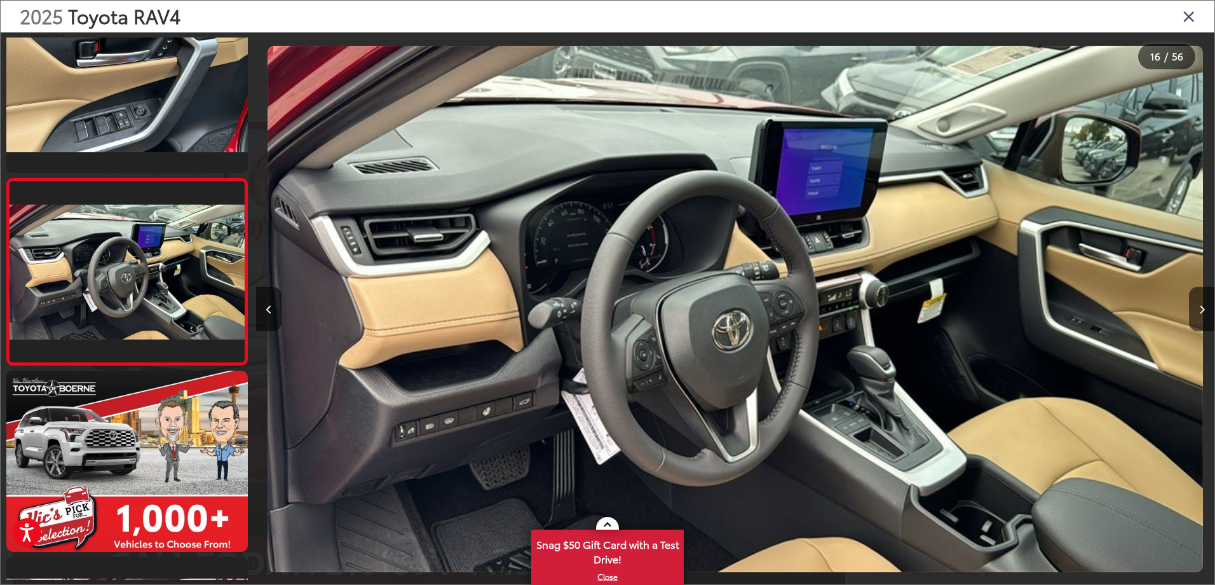
click at [1191, 13] on icon "Close gallery" at bounding box center [1189, 16] width 13 height 17
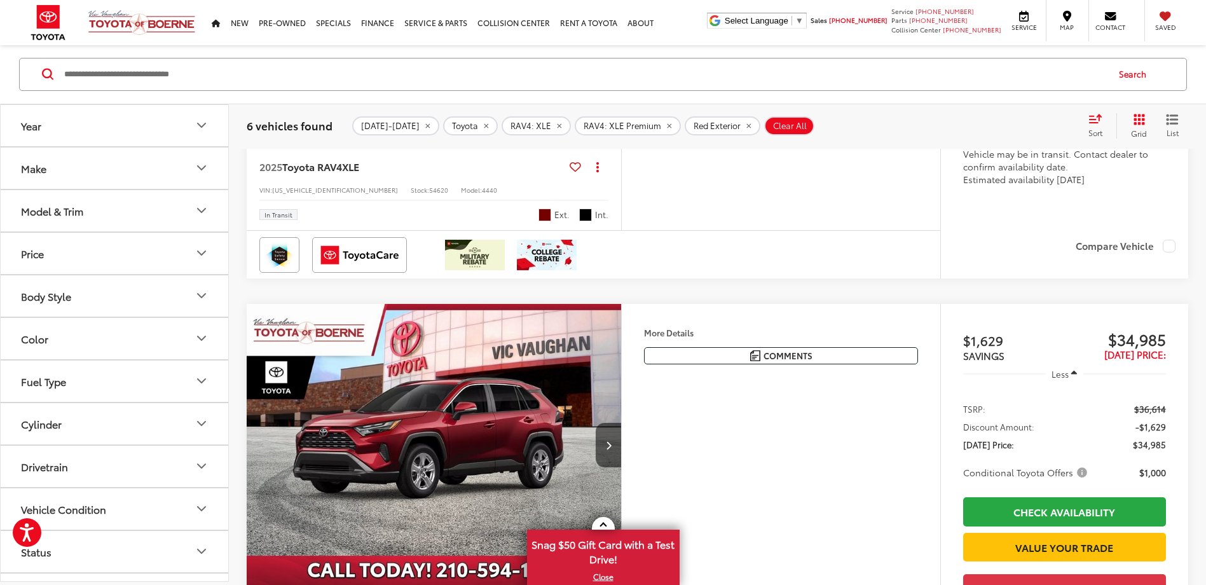
scroll to position [868, 0]
